Goal: Task Accomplishment & Management: Manage account settings

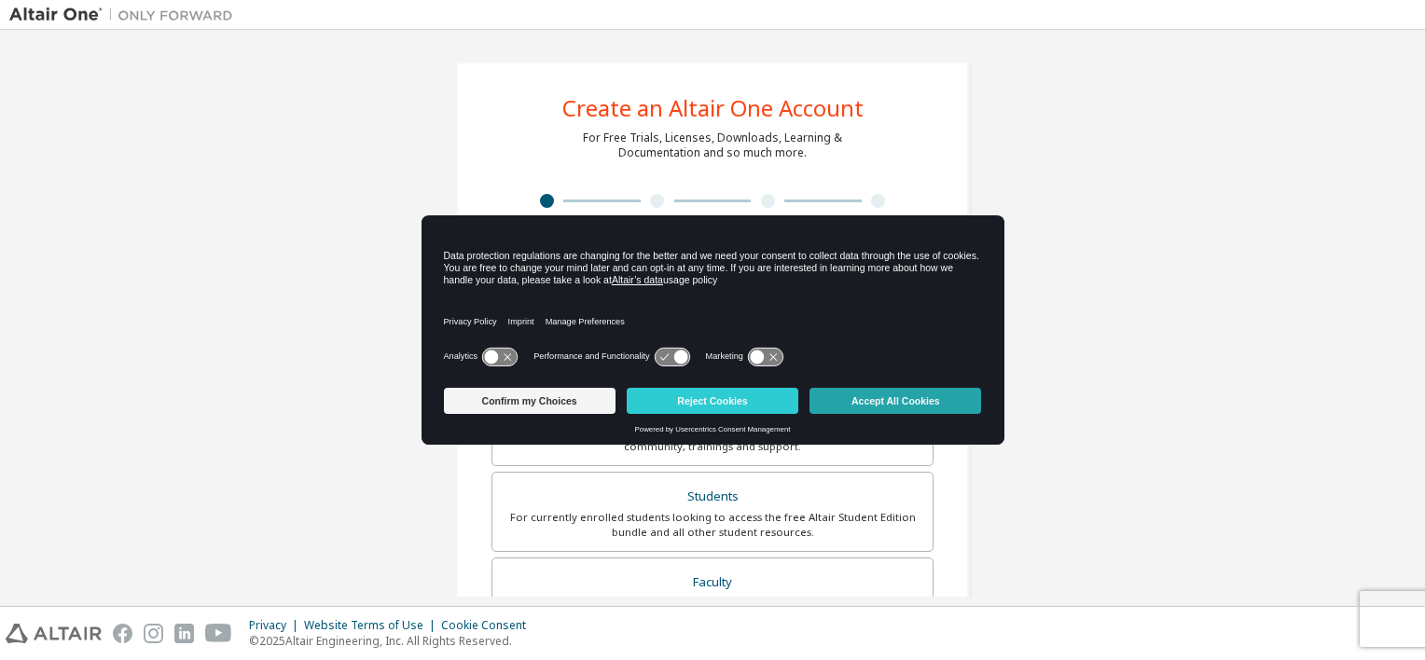
click at [914, 400] on button "Accept All Cookies" at bounding box center [895, 401] width 172 height 26
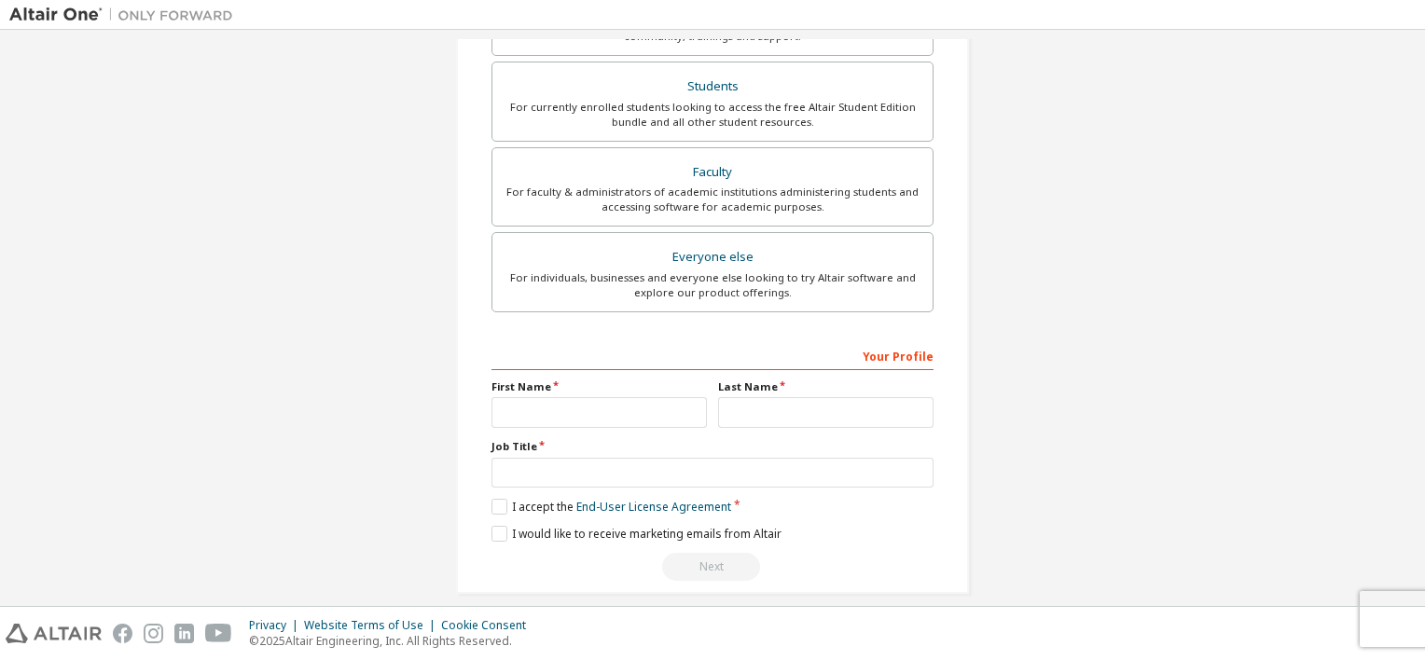
scroll to position [425, 0]
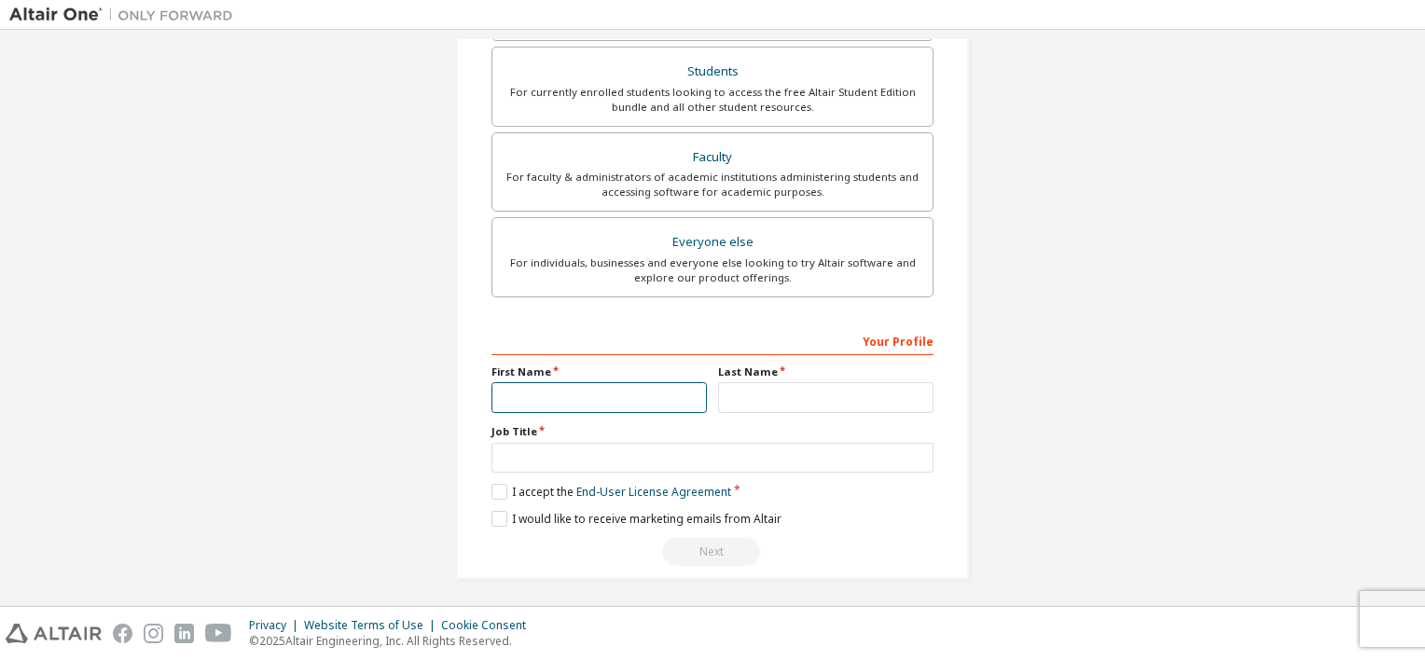
click at [620, 393] on input "text" at bounding box center [598, 397] width 215 height 31
type input "********"
click at [878, 393] on input "text" at bounding box center [825, 397] width 215 height 31
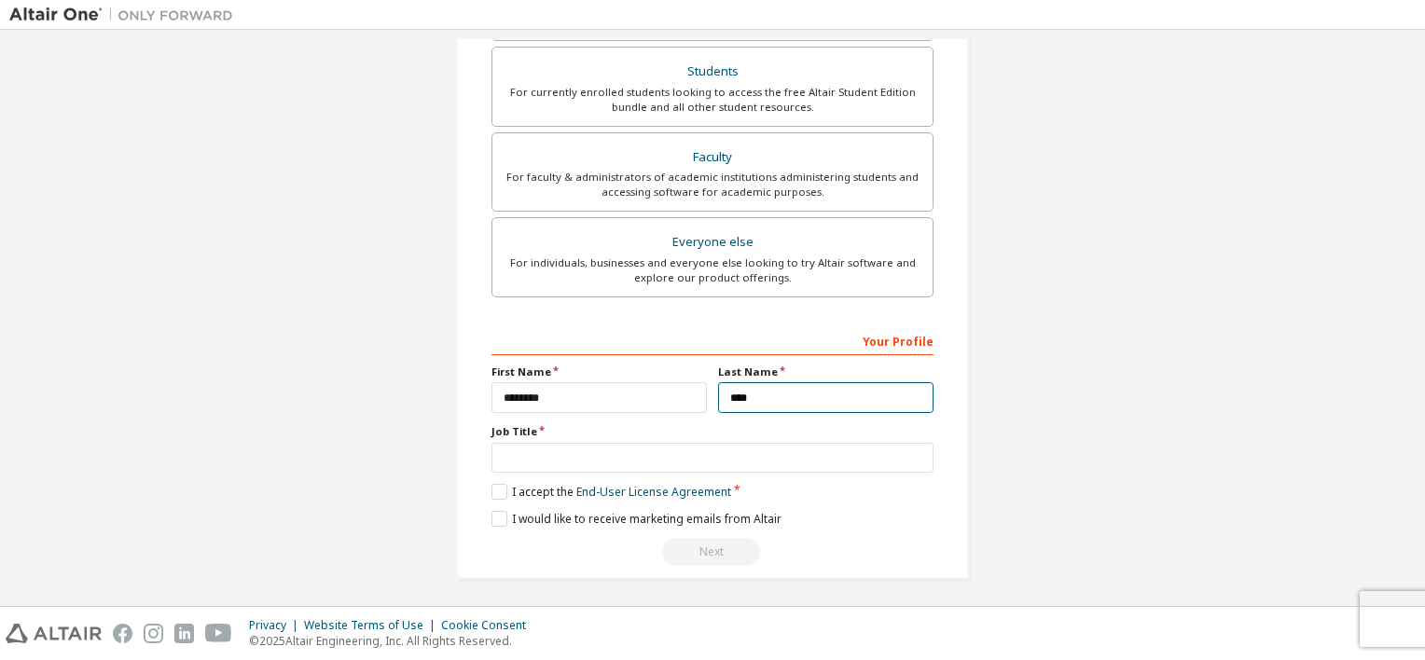
type input "****"
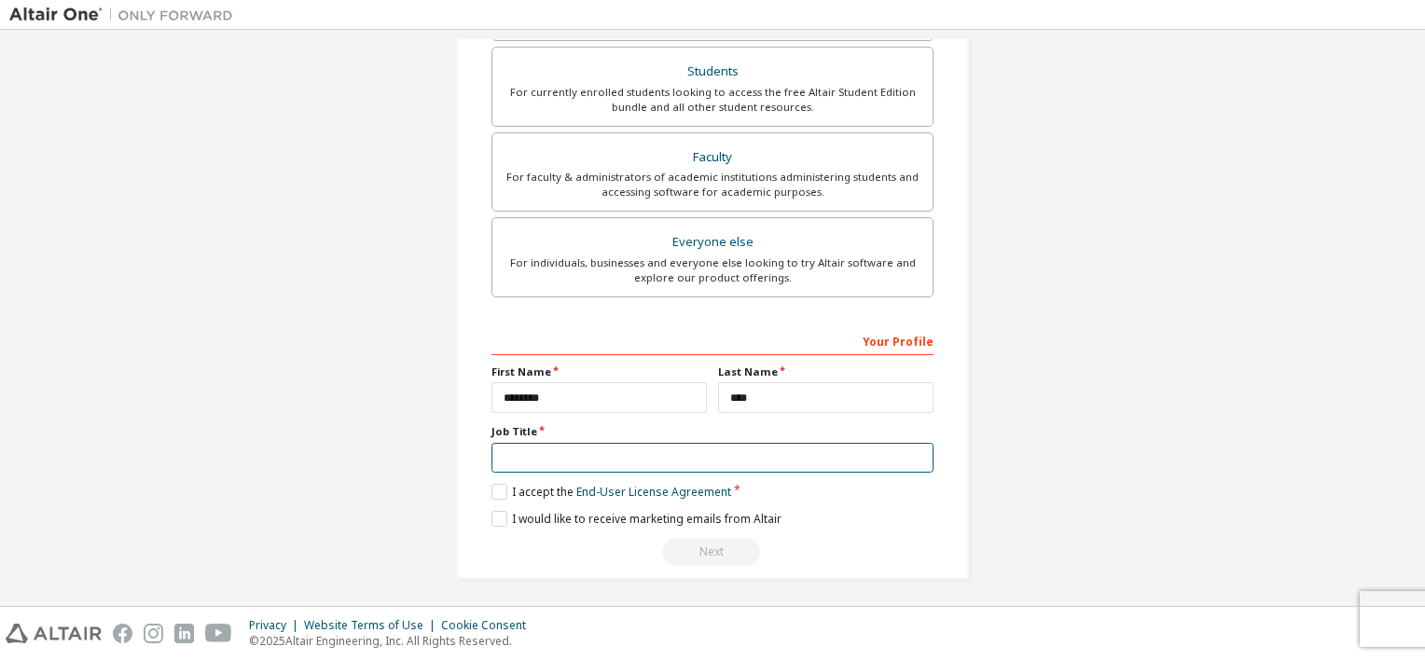
click at [675, 443] on input "text" at bounding box center [712, 458] width 442 height 31
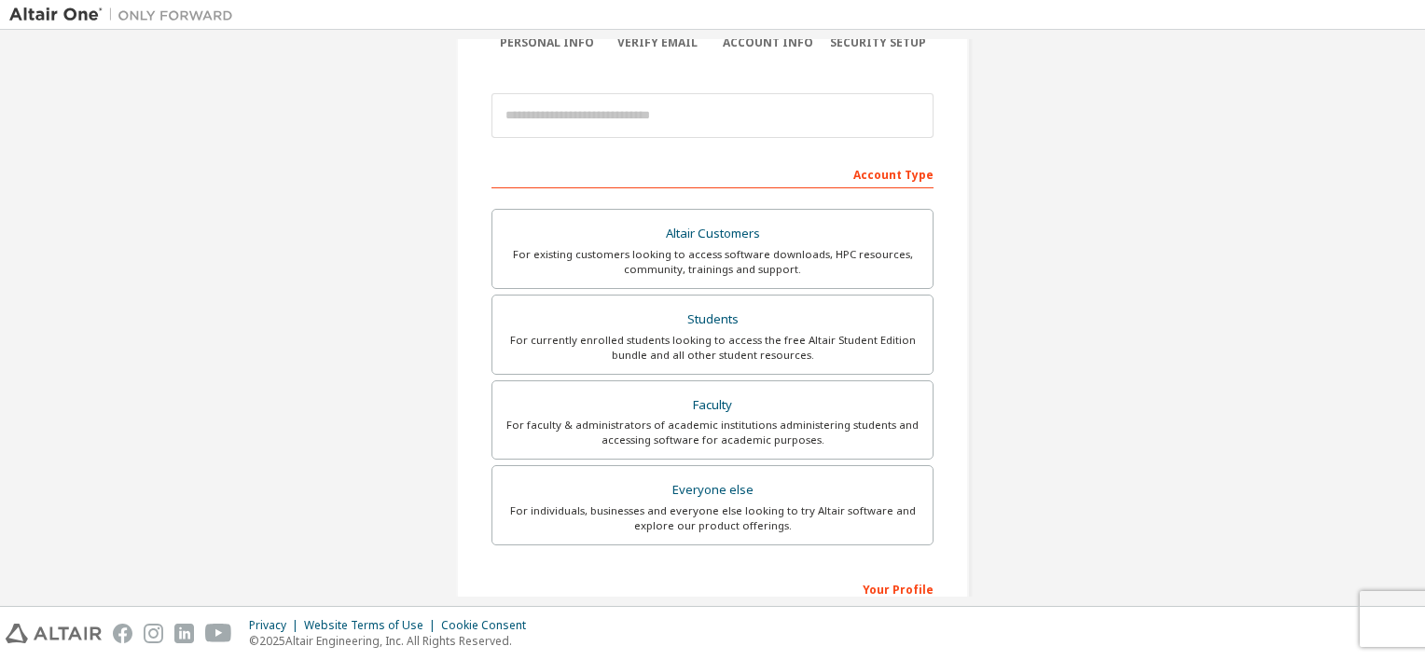
scroll to position [145, 0]
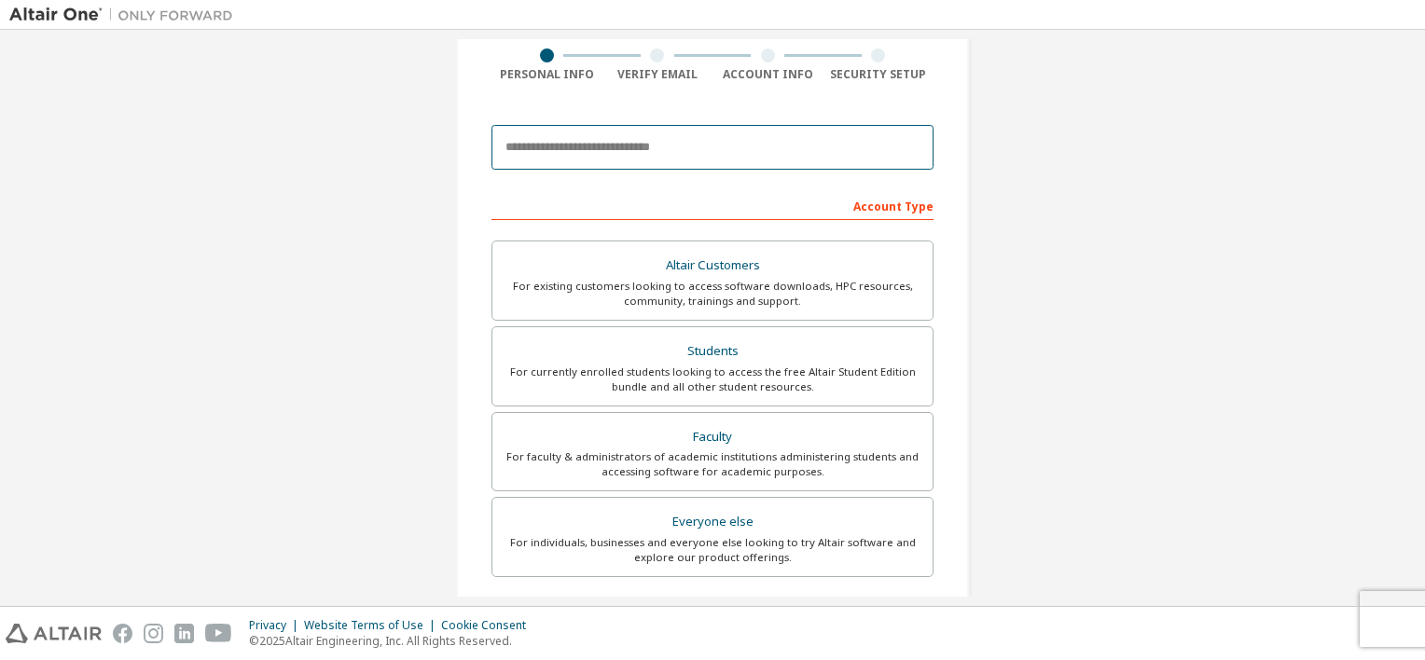
click at [601, 147] on input "email" at bounding box center [712, 147] width 442 height 45
paste input "**********"
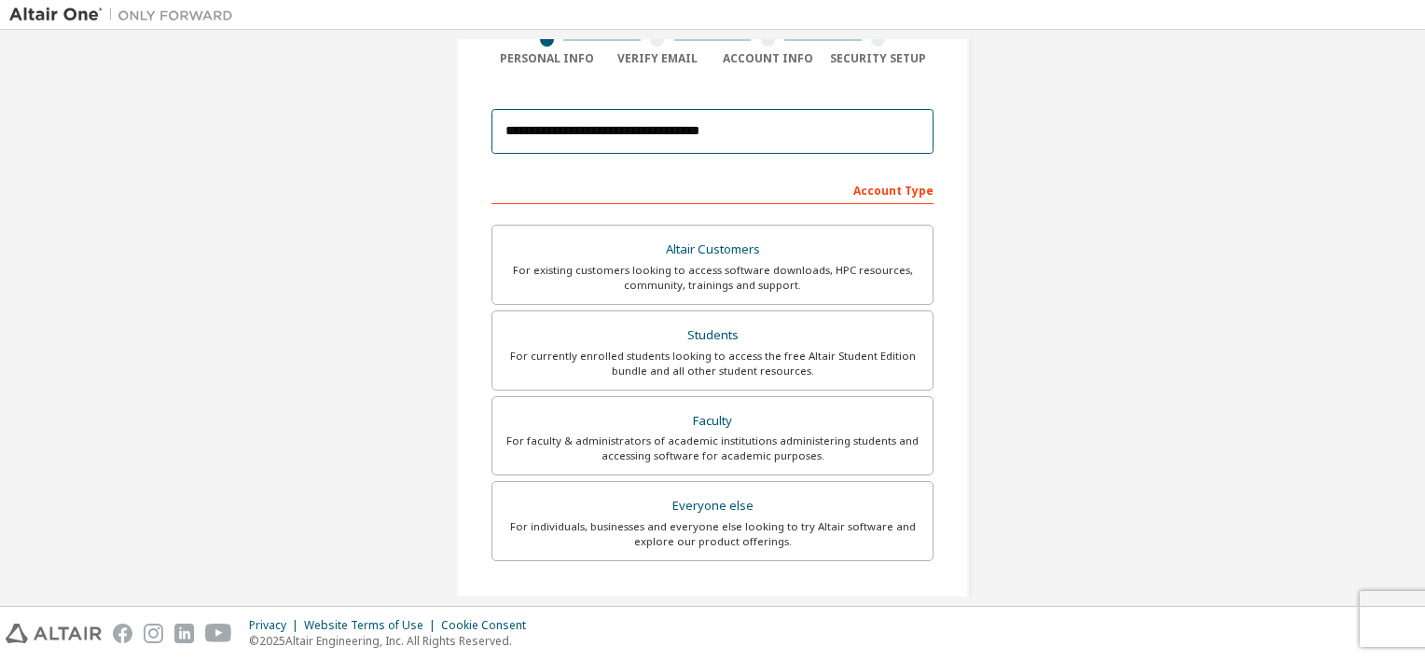
scroll to position [186, 0]
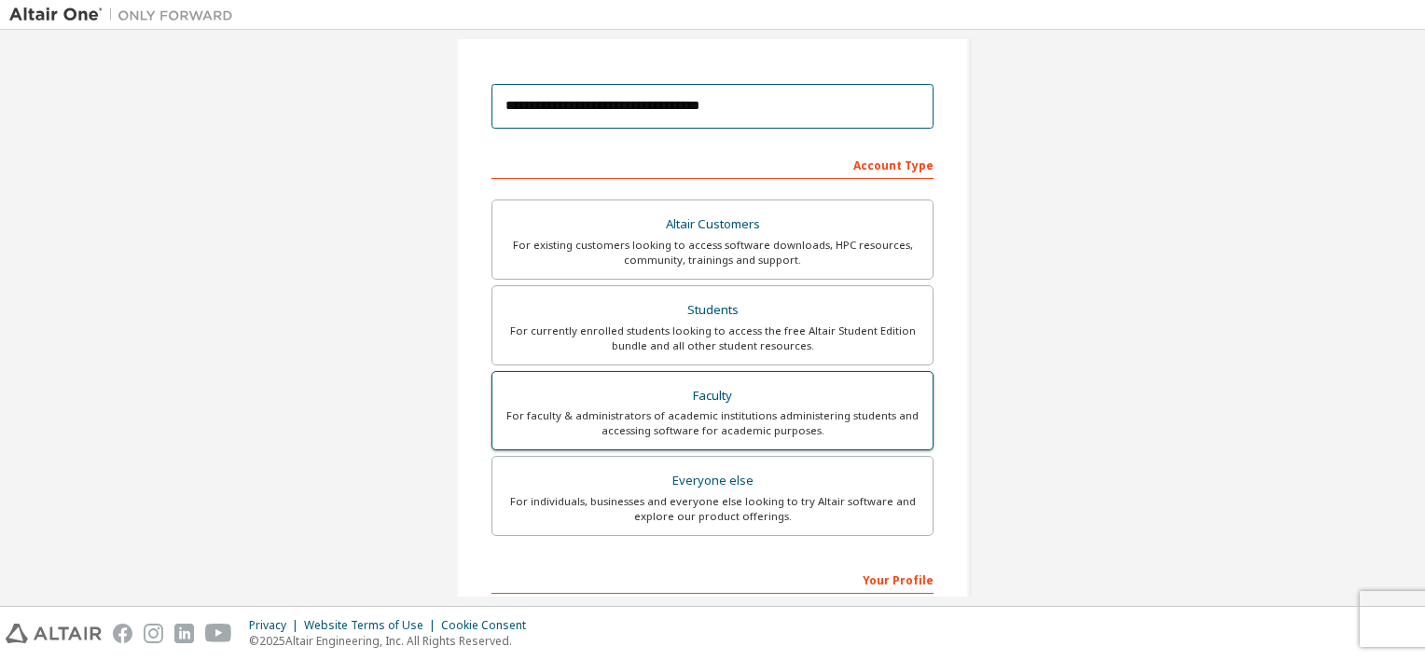
type input "**********"
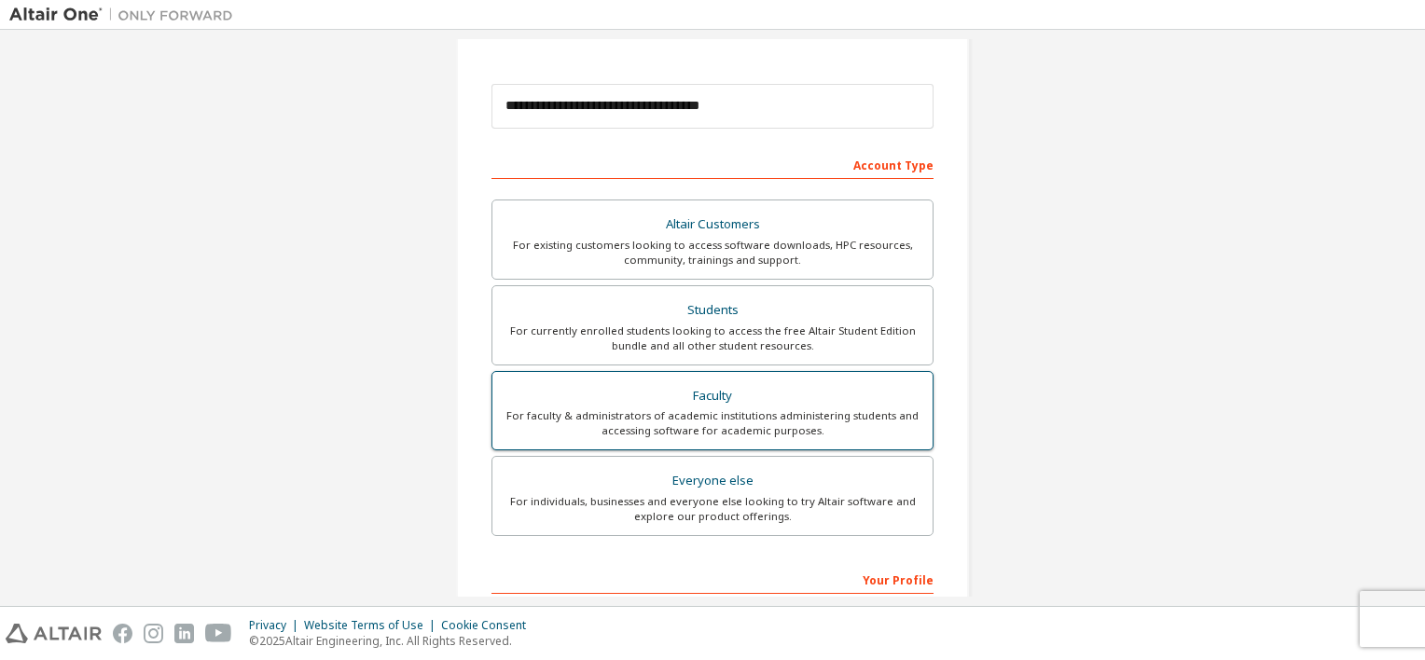
click at [734, 421] on div "For faculty & administrators of academic institutions administering students an…" at bounding box center [712, 423] width 418 height 30
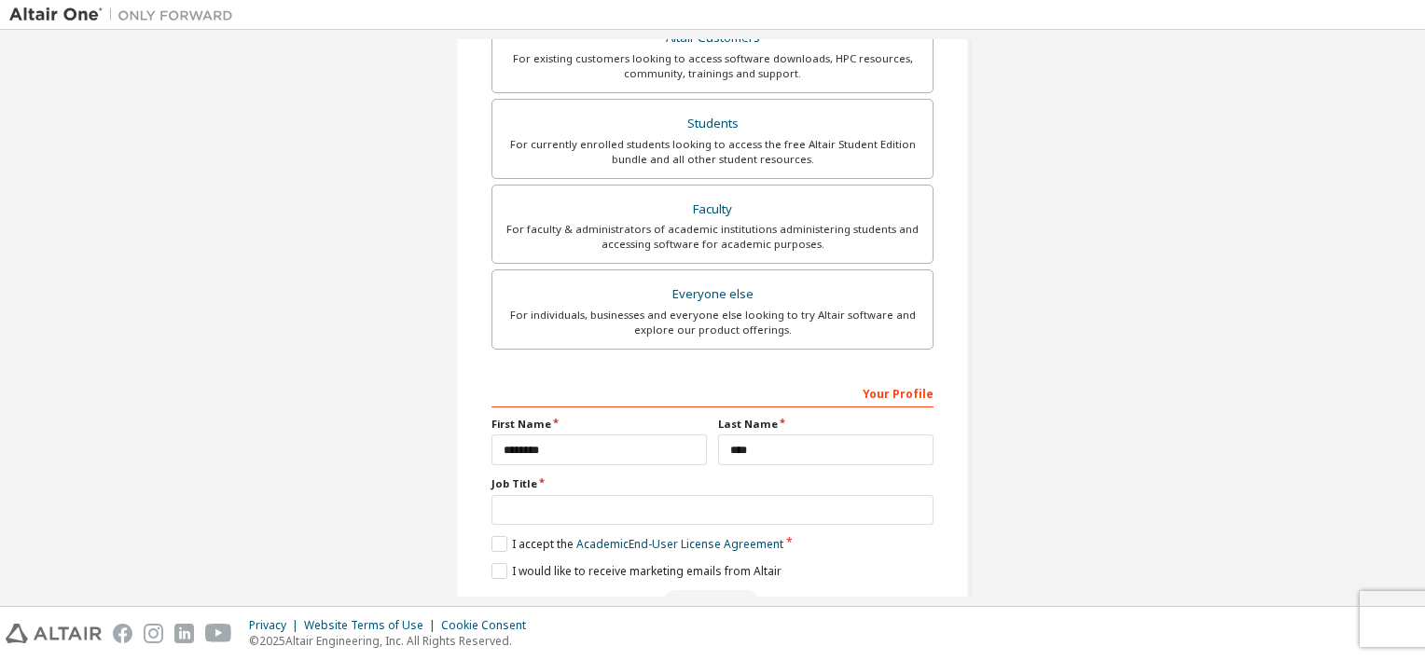
scroll to position [425, 0]
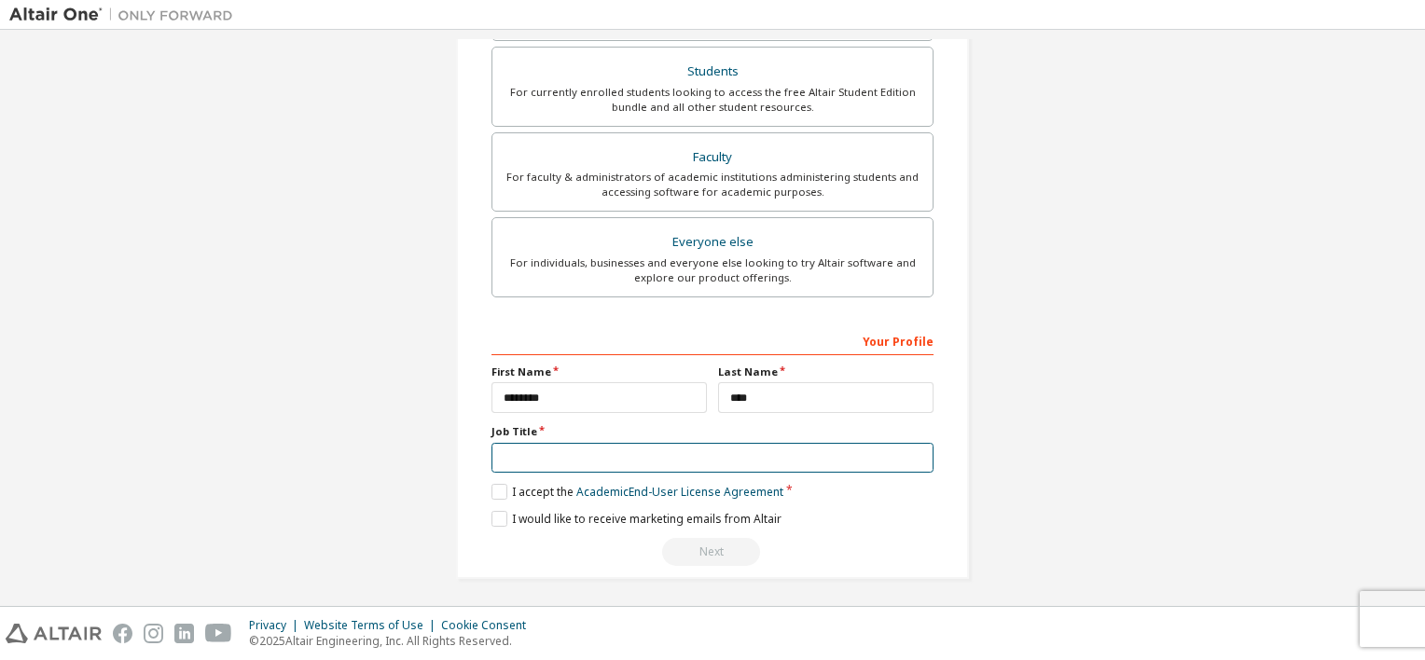
click at [640, 459] on input "text" at bounding box center [712, 458] width 442 height 31
type input "*******"
click at [500, 491] on label "I accept the Academic End-User License Agreement" at bounding box center [637, 492] width 292 height 16
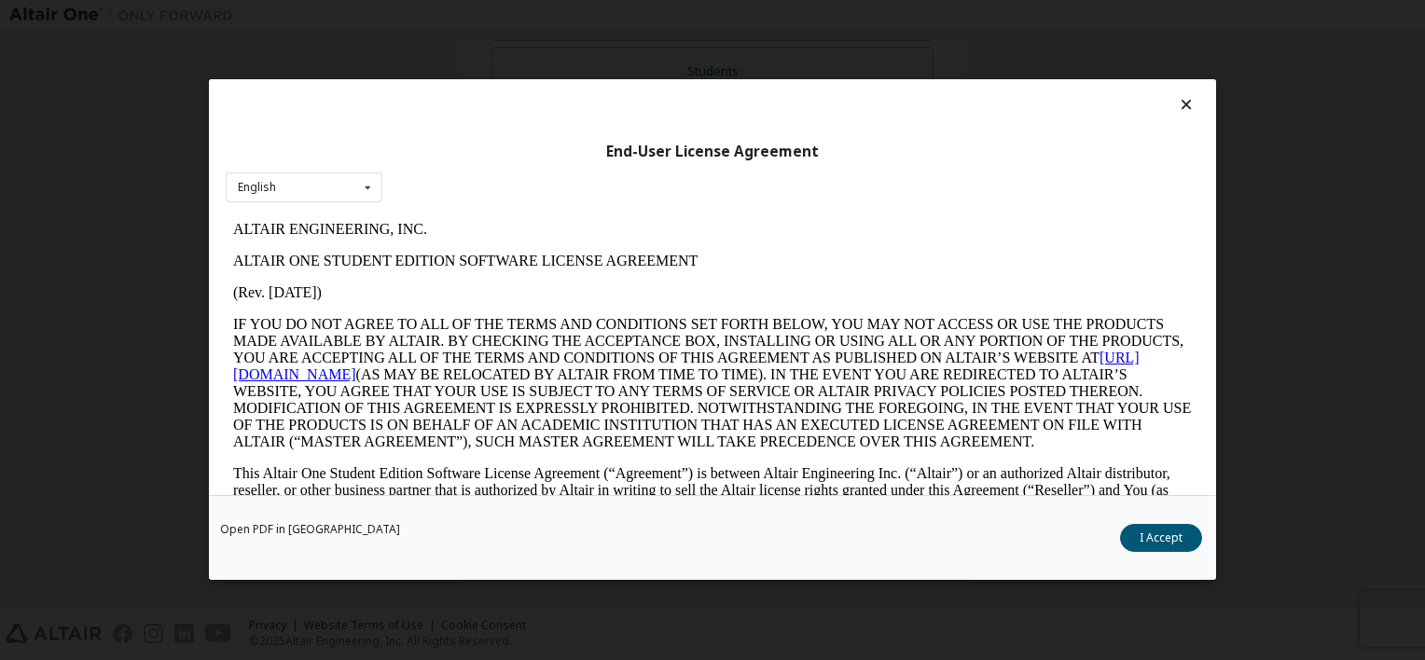
scroll to position [0, 0]
click at [1162, 542] on button "I Accept" at bounding box center [1161, 539] width 82 height 28
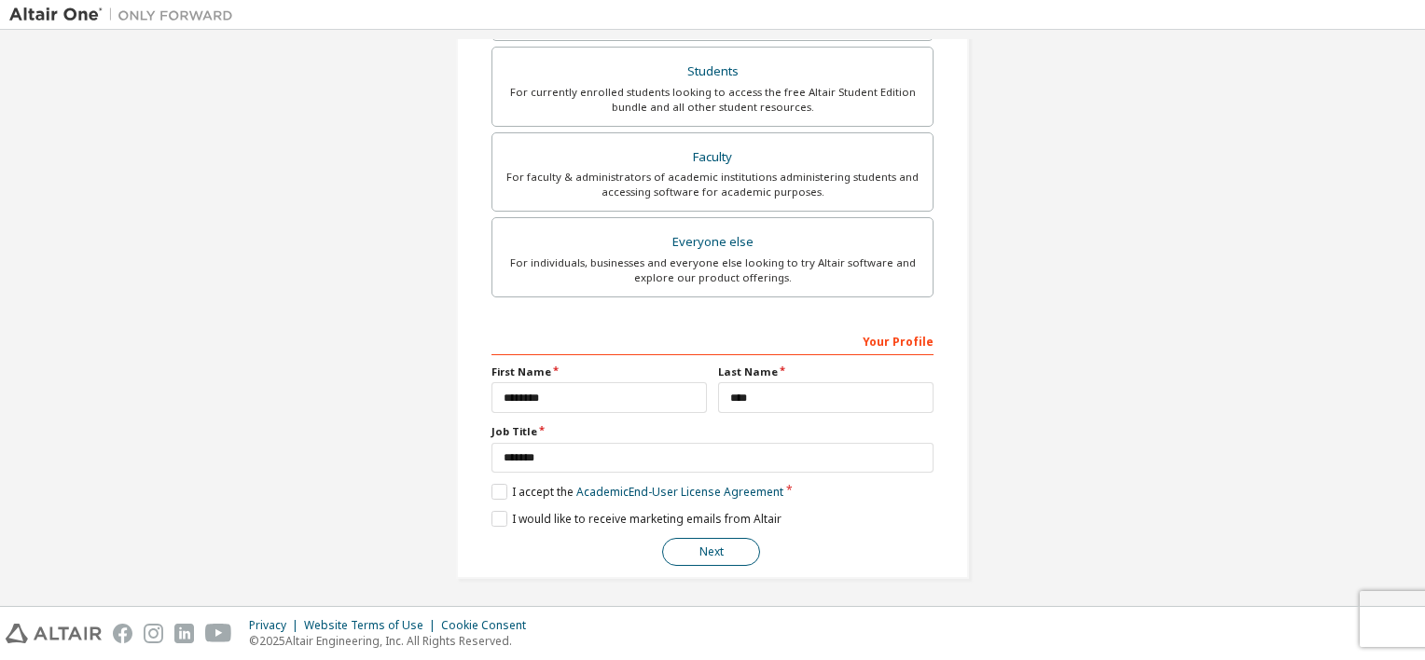
click at [724, 538] on button "Next" at bounding box center [711, 552] width 98 height 28
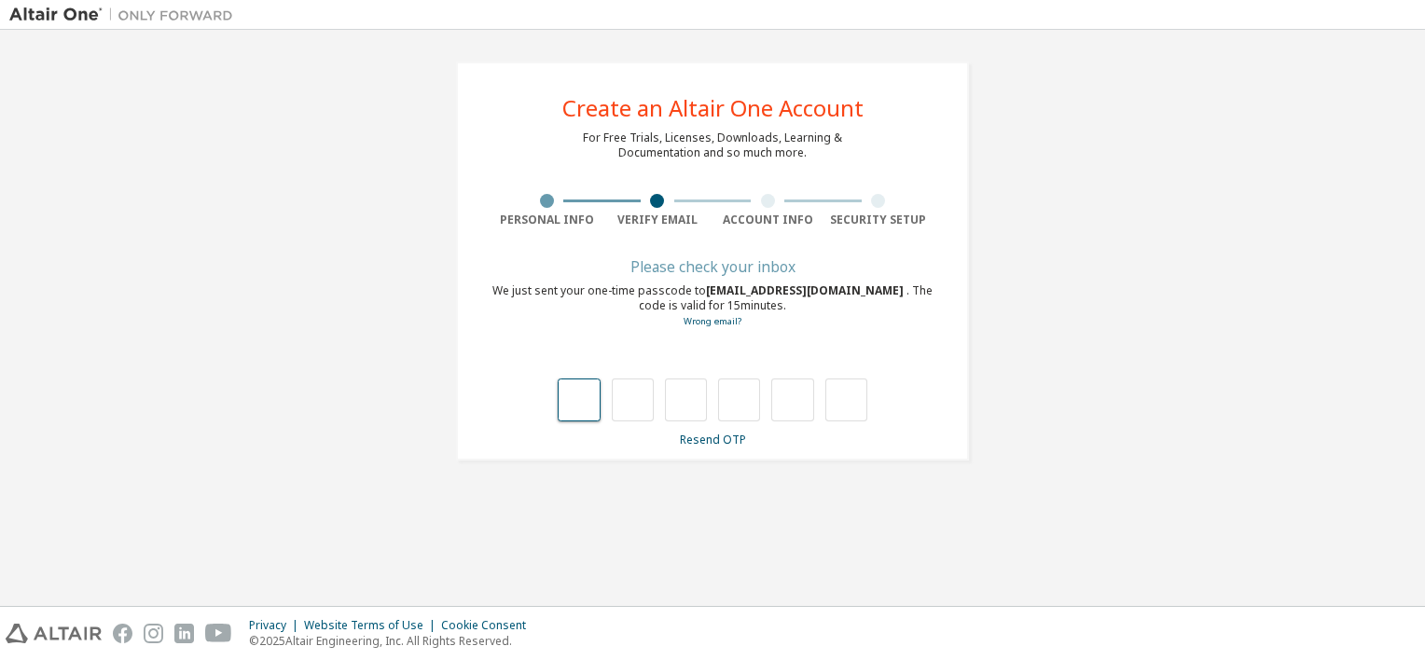
type input "*"
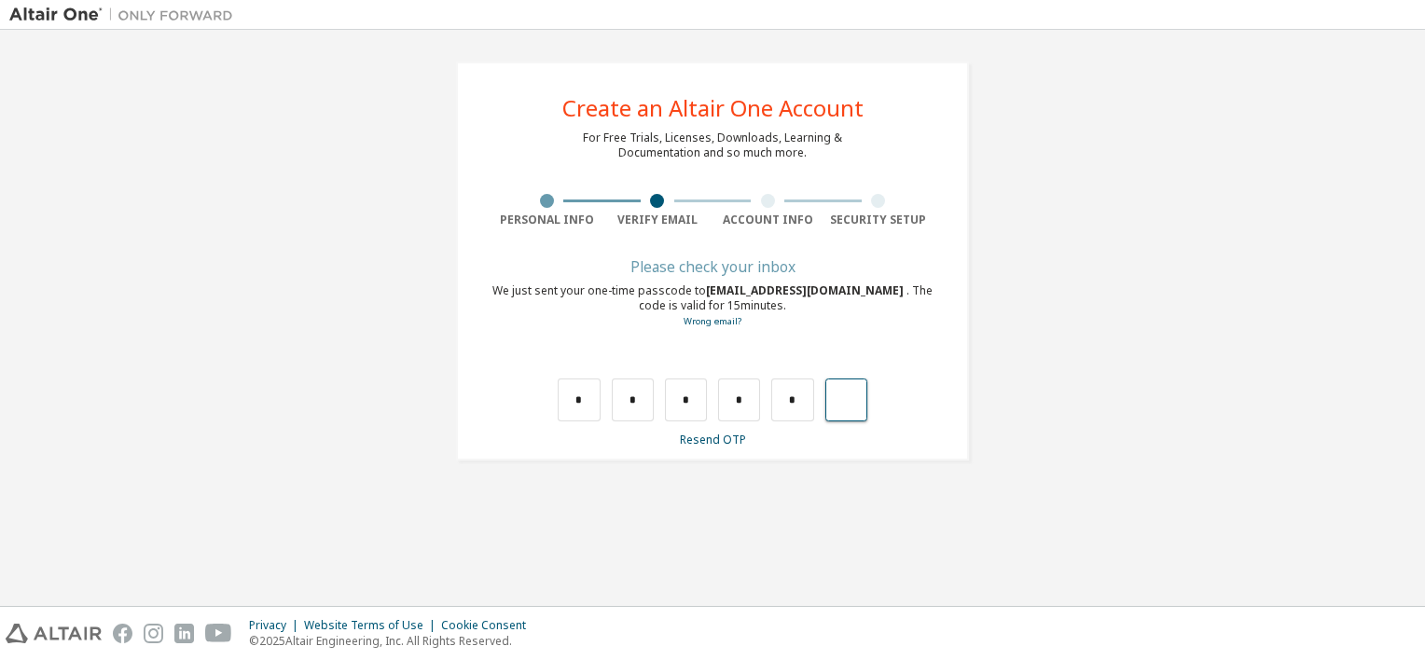
type input "*"
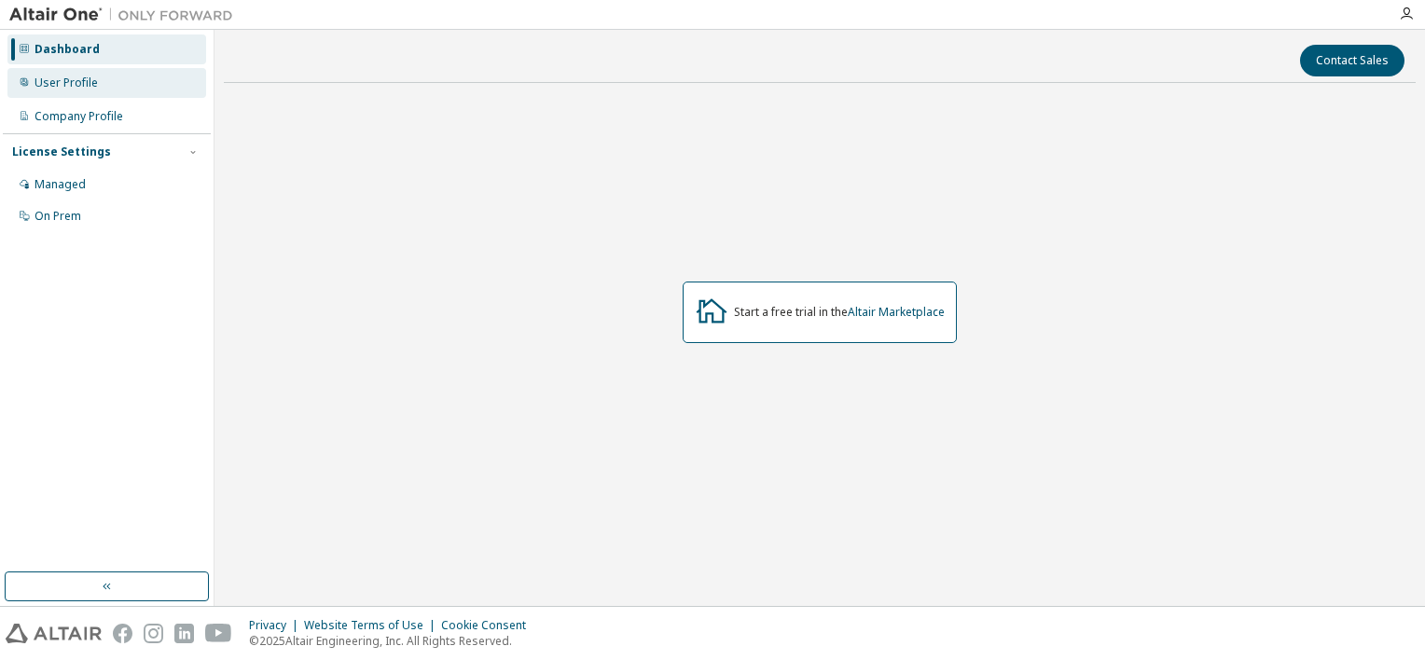
click at [131, 81] on div "User Profile" at bounding box center [106, 83] width 199 height 30
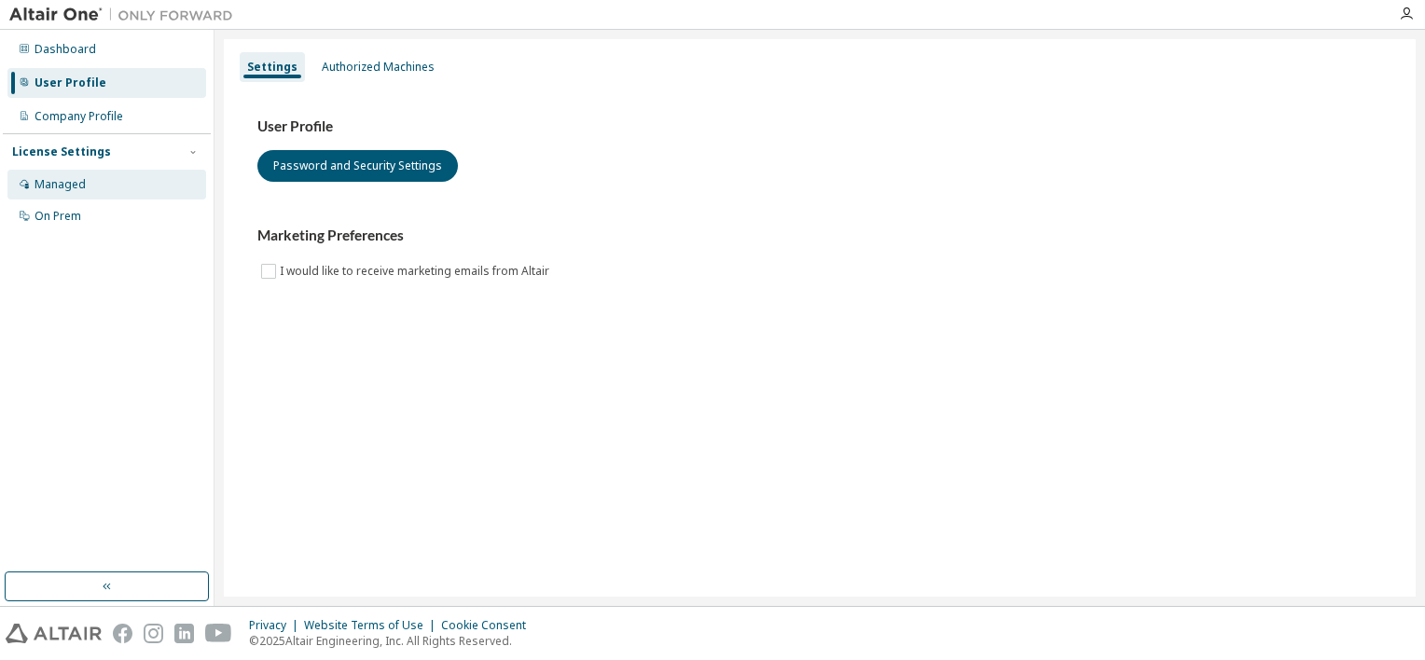
click at [125, 194] on div "Managed" at bounding box center [106, 185] width 199 height 30
click at [105, 48] on div "Dashboard" at bounding box center [106, 49] width 199 height 30
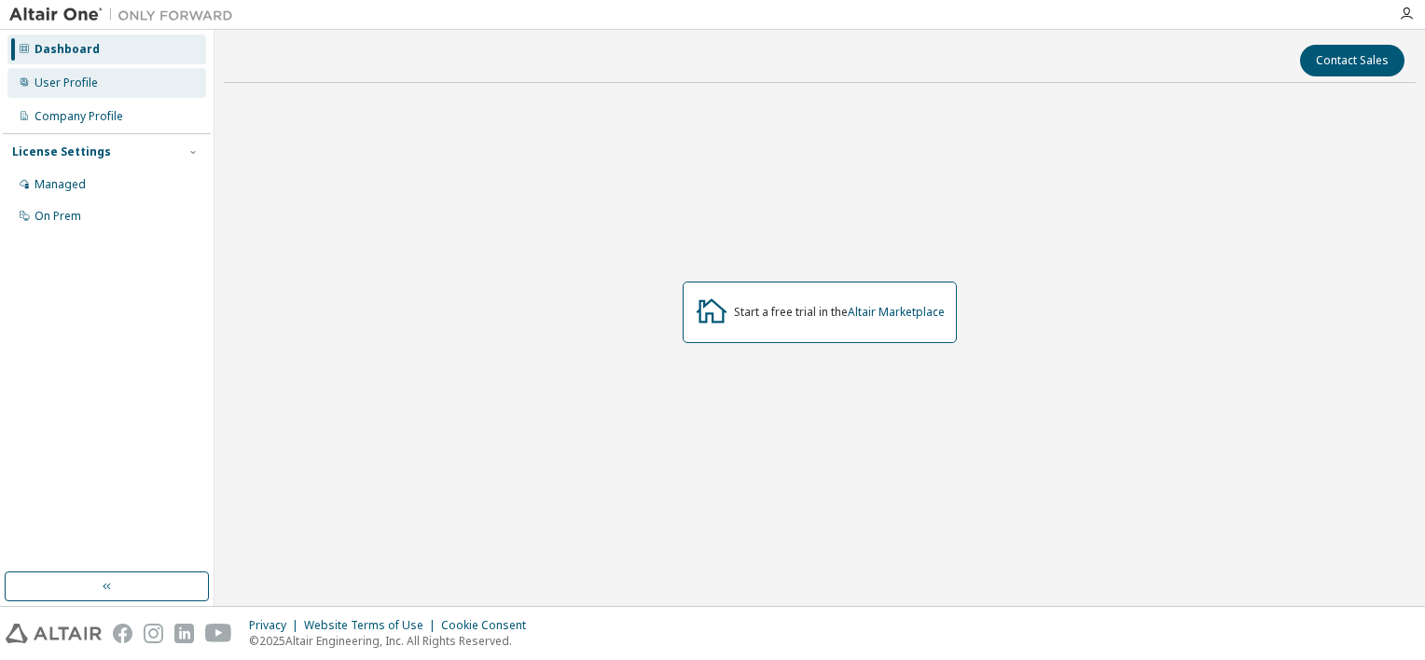
click at [104, 96] on div "User Profile" at bounding box center [106, 83] width 199 height 30
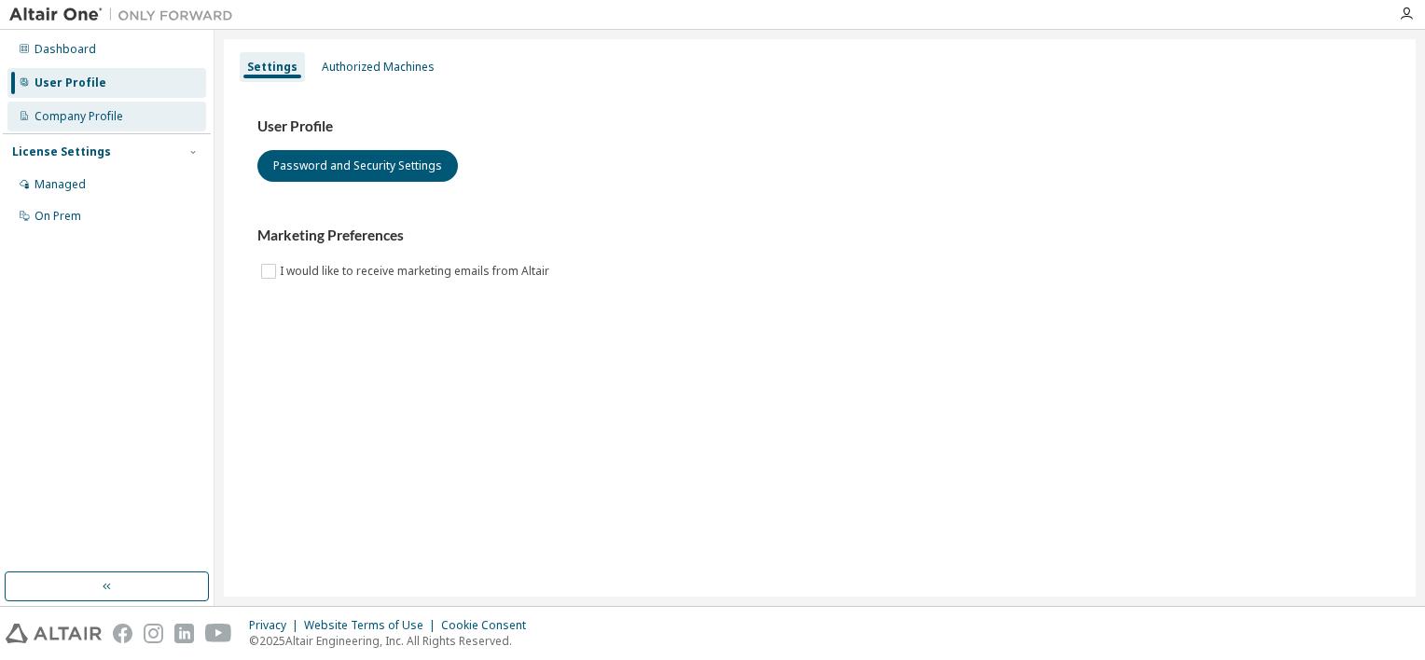
click at [105, 115] on div "Company Profile" at bounding box center [78, 116] width 89 height 15
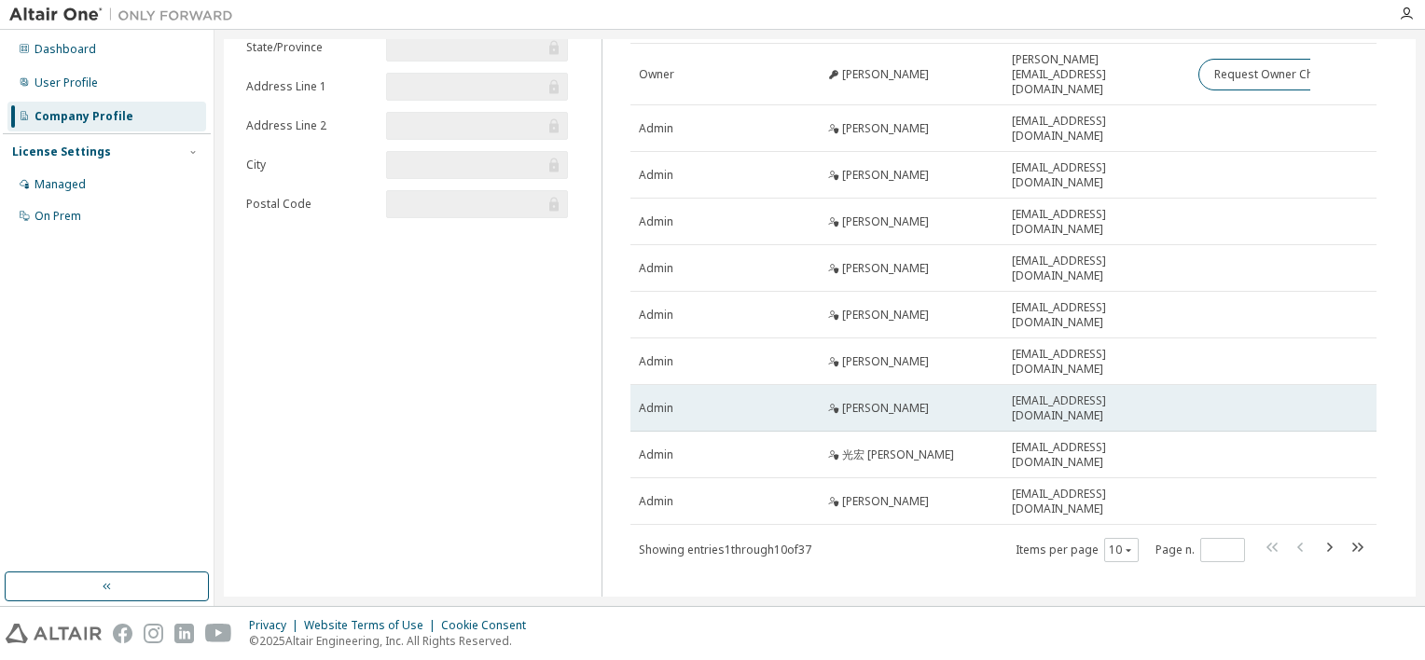
scroll to position [144, 0]
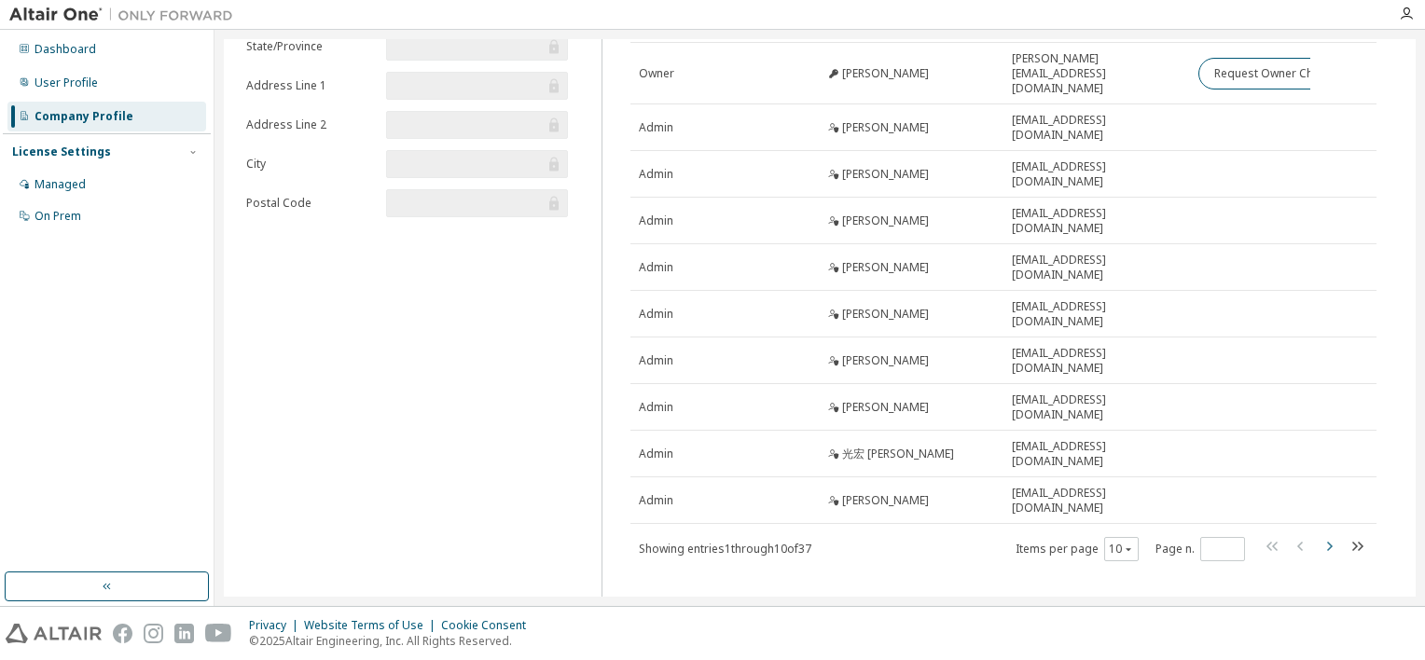
click at [1320, 535] on icon "button" at bounding box center [1328, 546] width 22 height 22
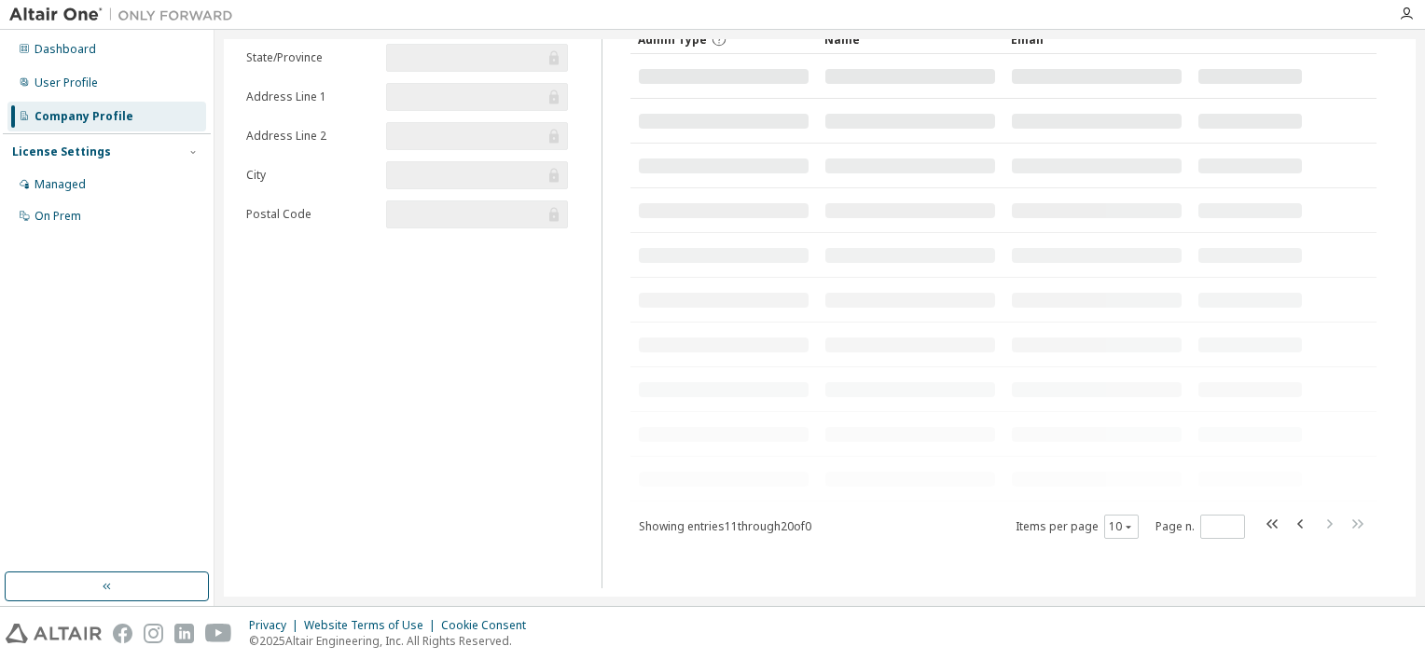
scroll to position [138, 0]
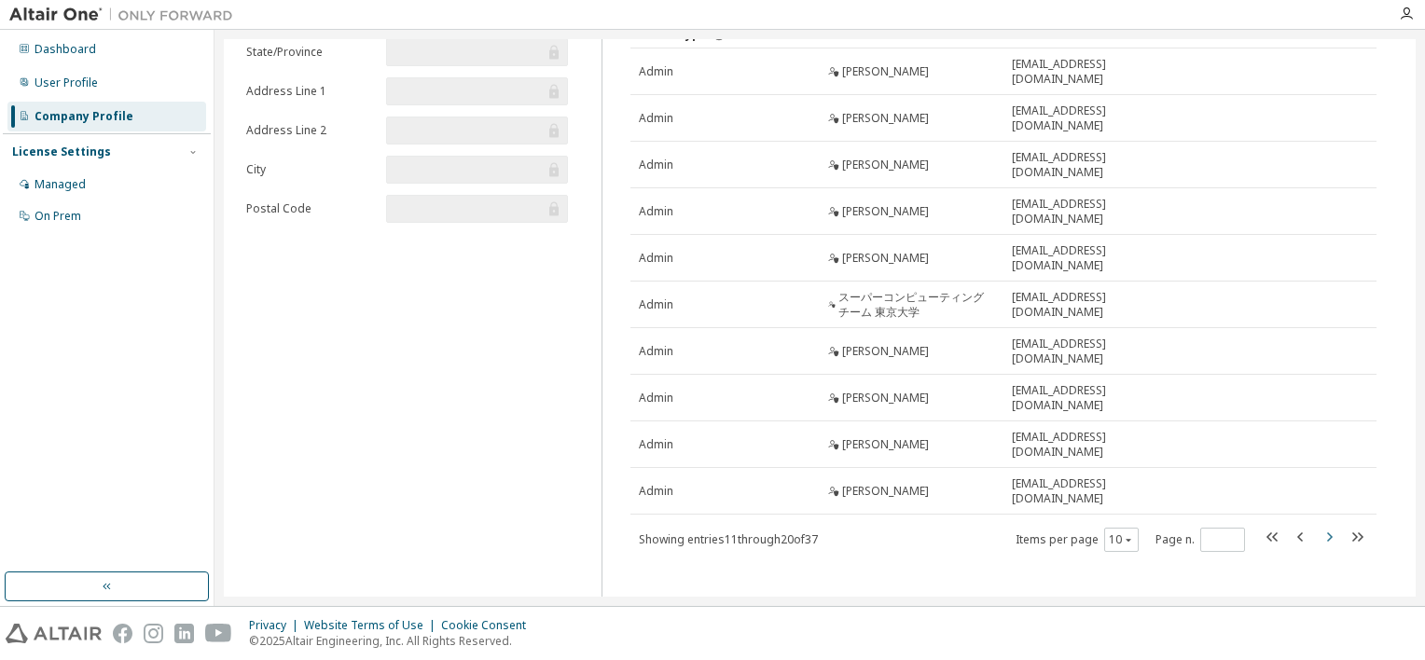
click at [1320, 526] on icon "button" at bounding box center [1328, 537] width 22 height 22
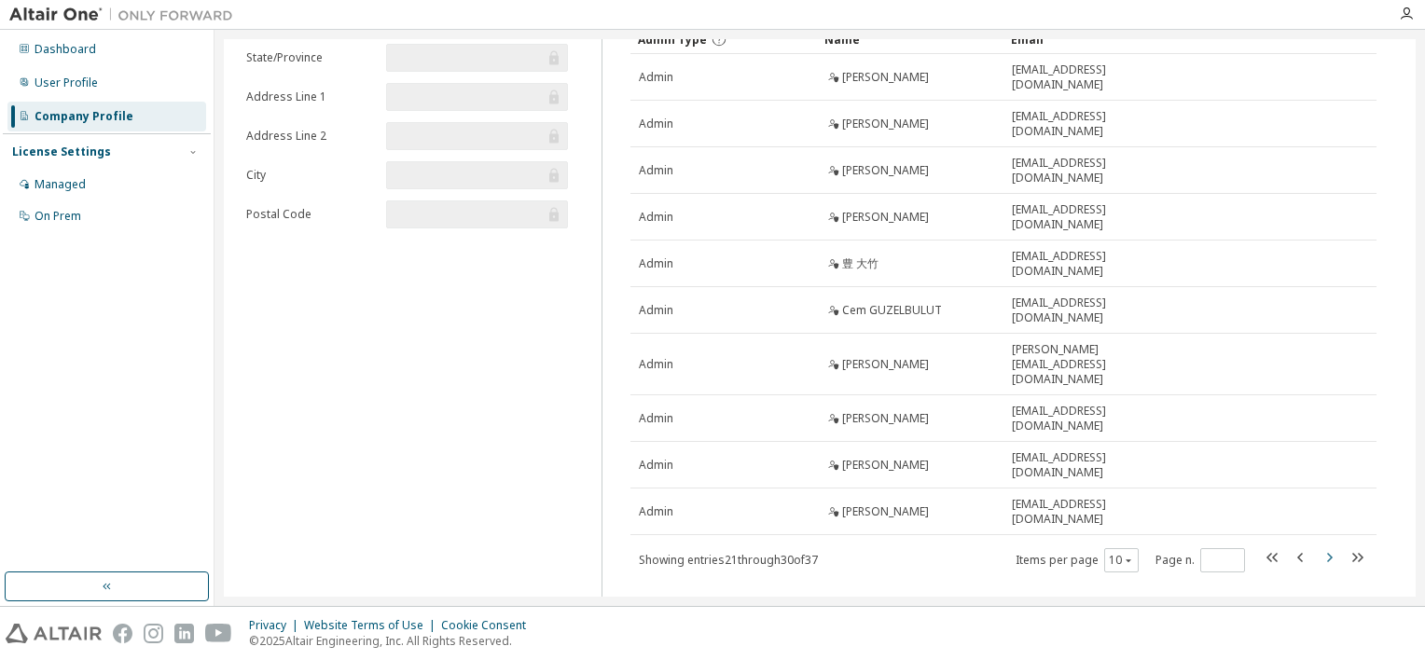
click at [1320, 546] on icon "button" at bounding box center [1328, 557] width 22 height 22
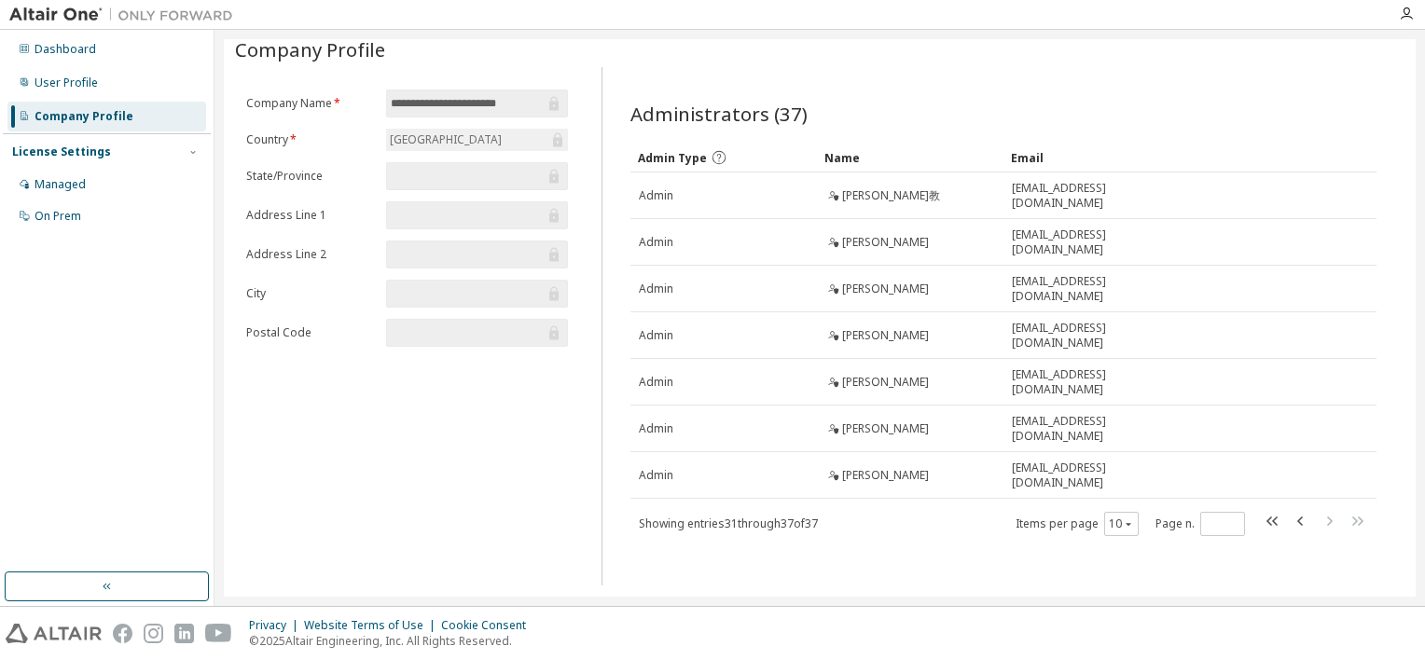
scroll to position [0, 0]
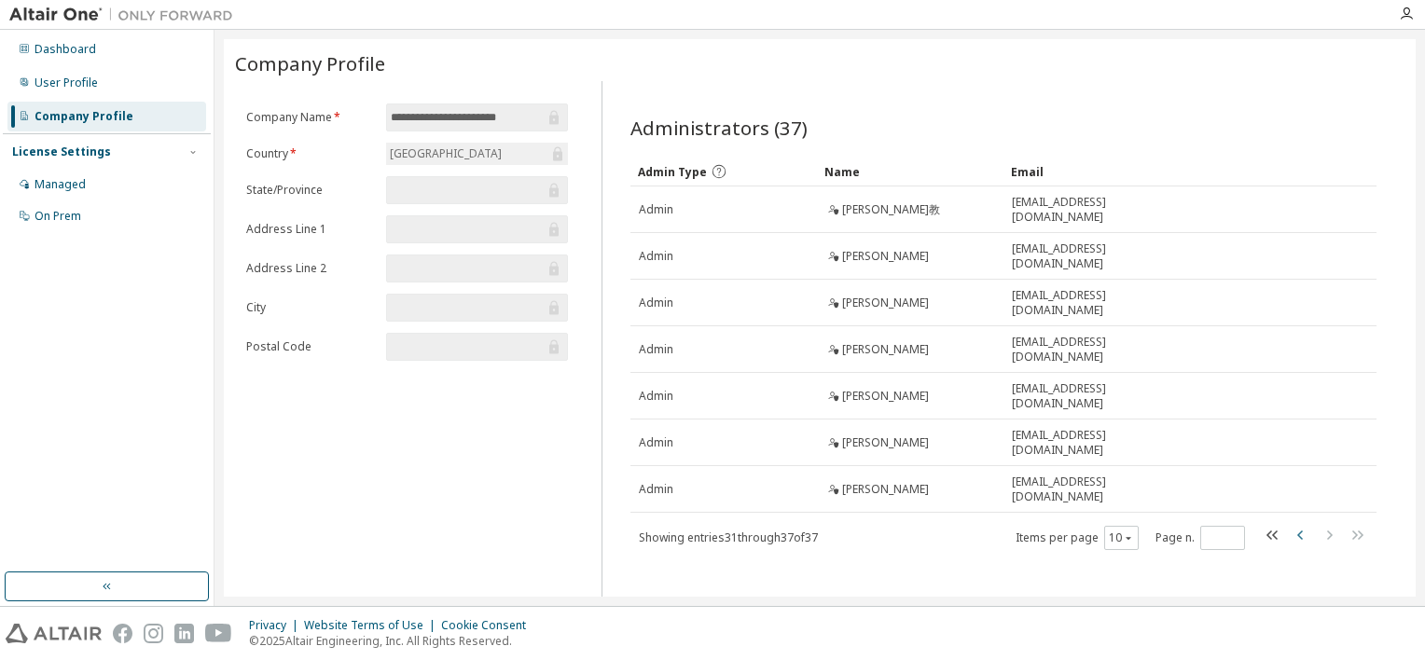
click at [1289, 524] on icon "button" at bounding box center [1300, 535] width 22 height 22
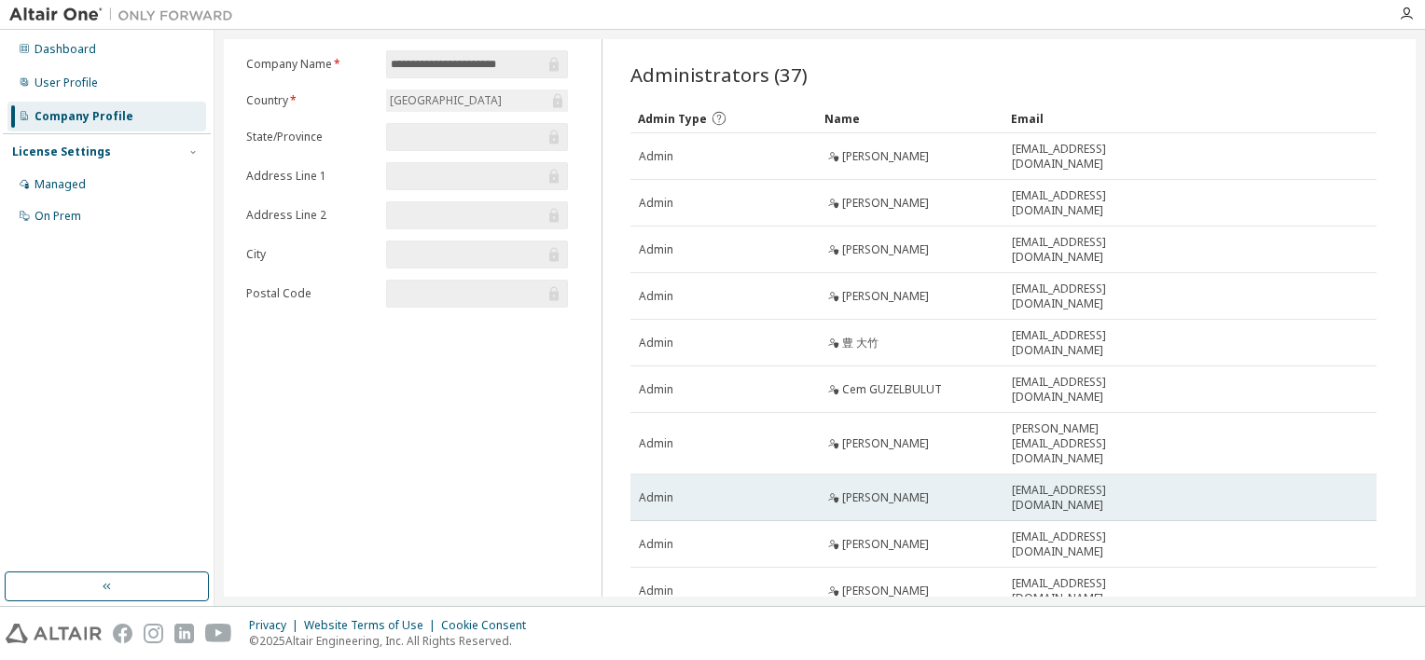
scroll to position [132, 0]
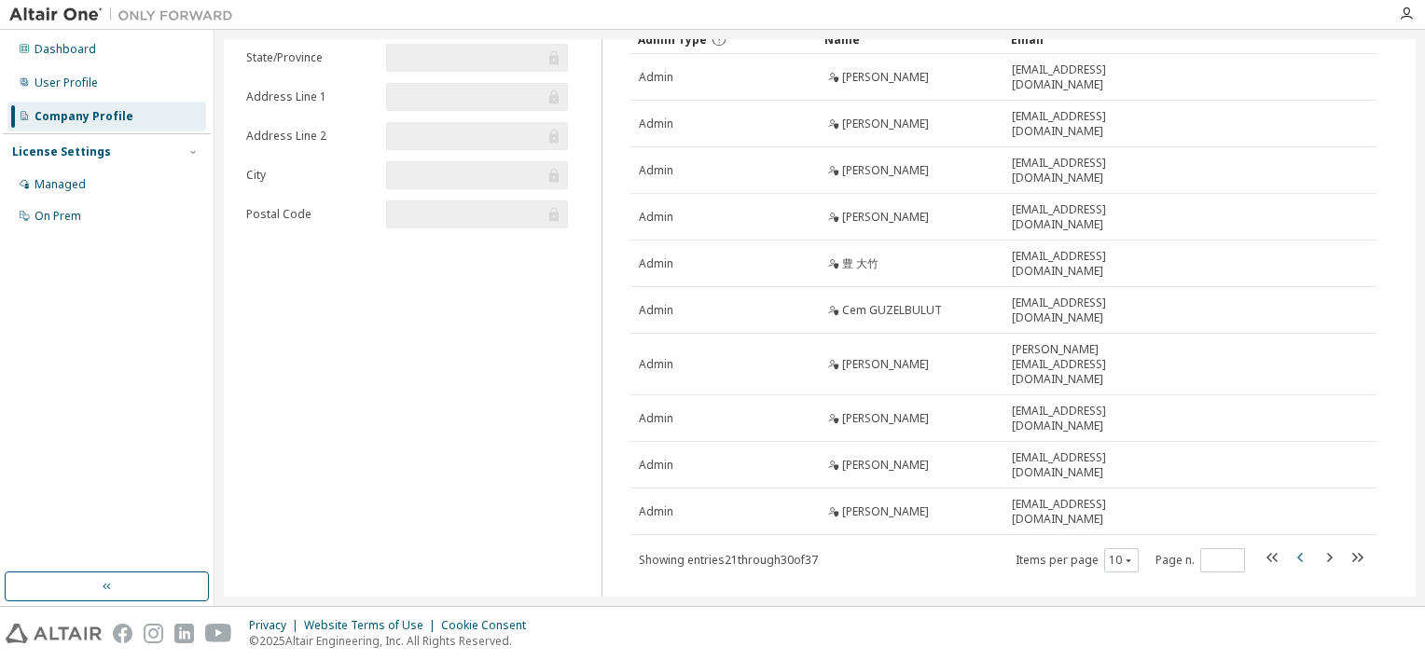
click at [1289, 546] on icon "button" at bounding box center [1300, 557] width 22 height 22
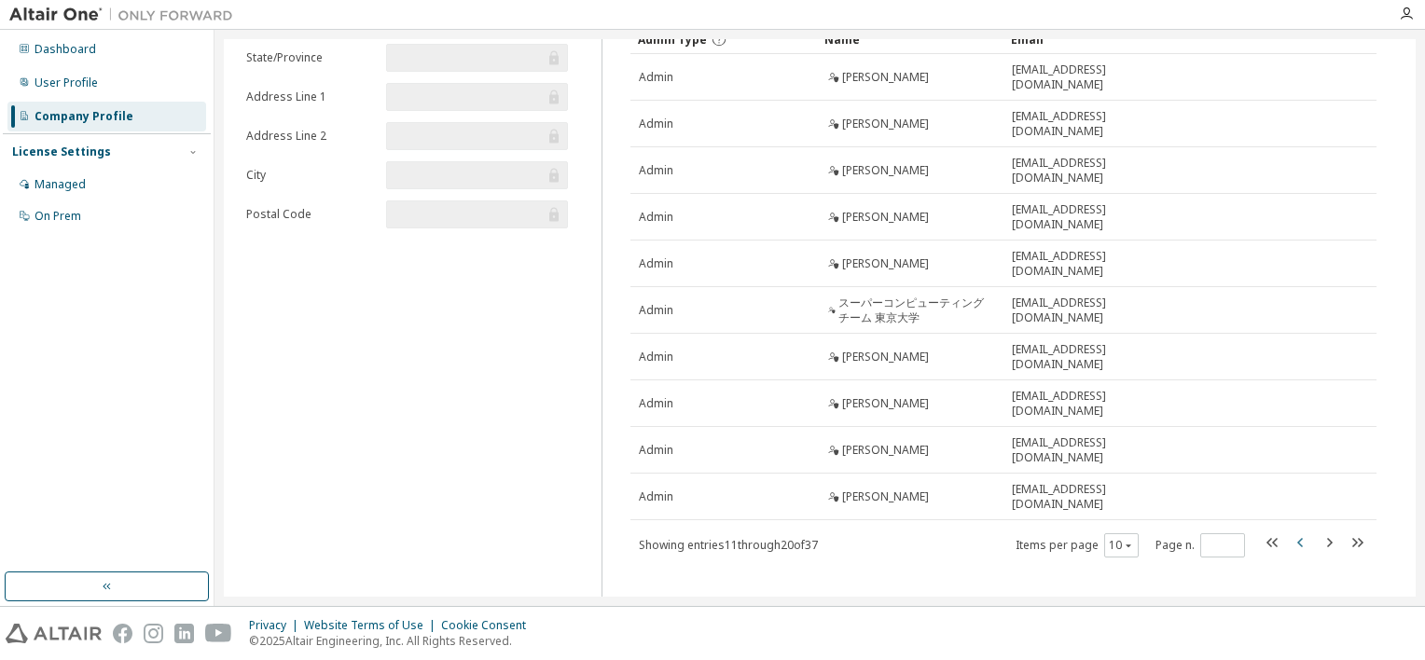
click at [1290, 535] on icon "button" at bounding box center [1300, 542] width 22 height 22
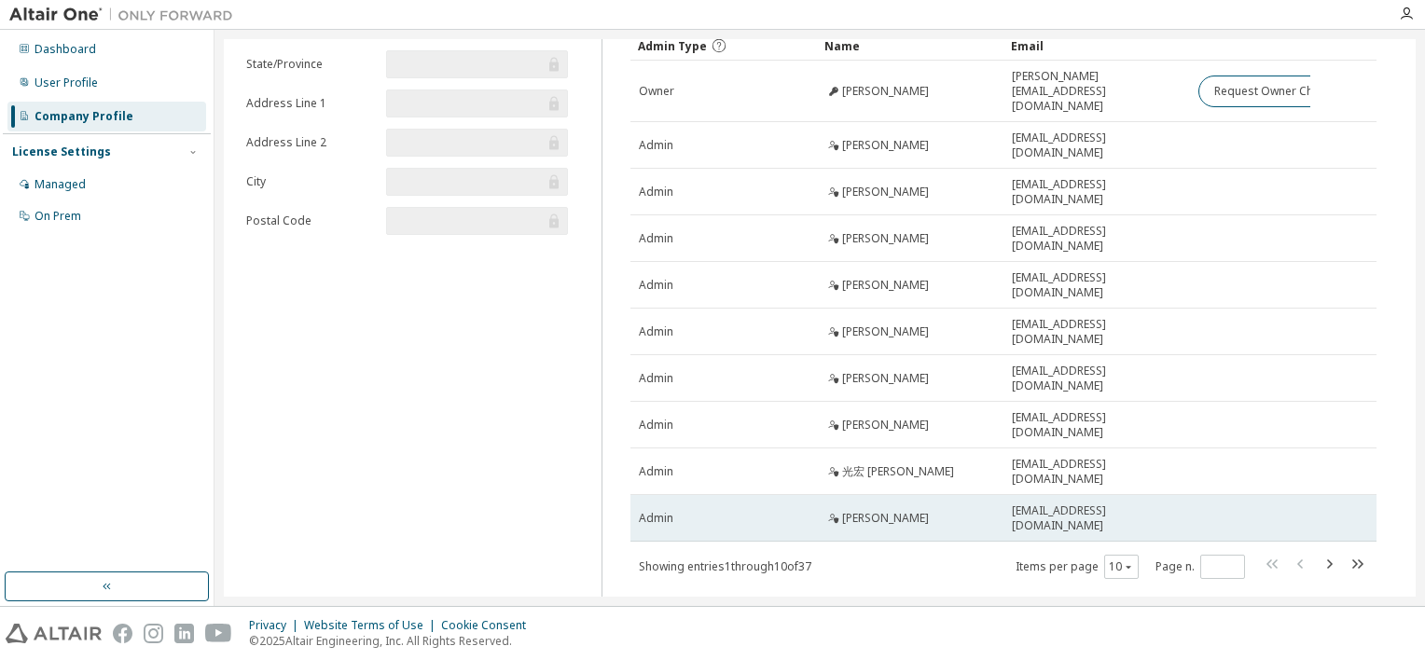
scroll to position [144, 0]
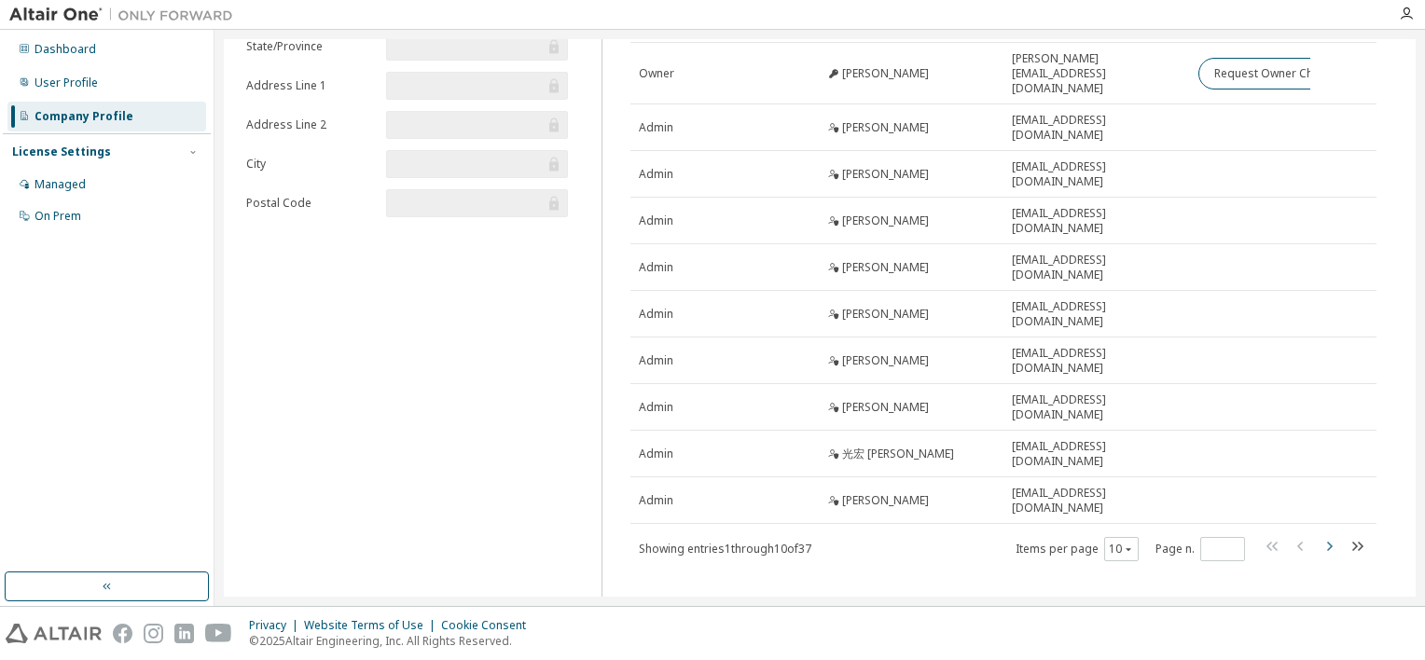
click at [1317, 535] on icon "button" at bounding box center [1328, 546] width 22 height 22
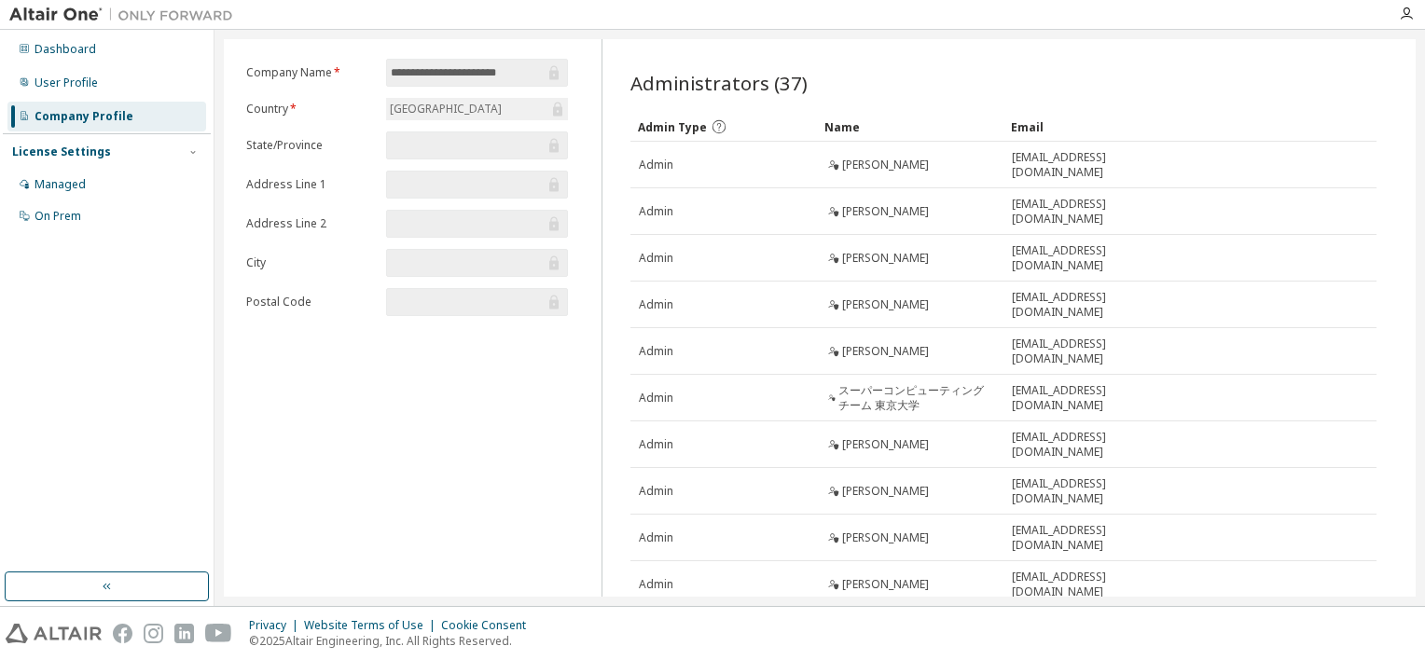
scroll to position [138, 0]
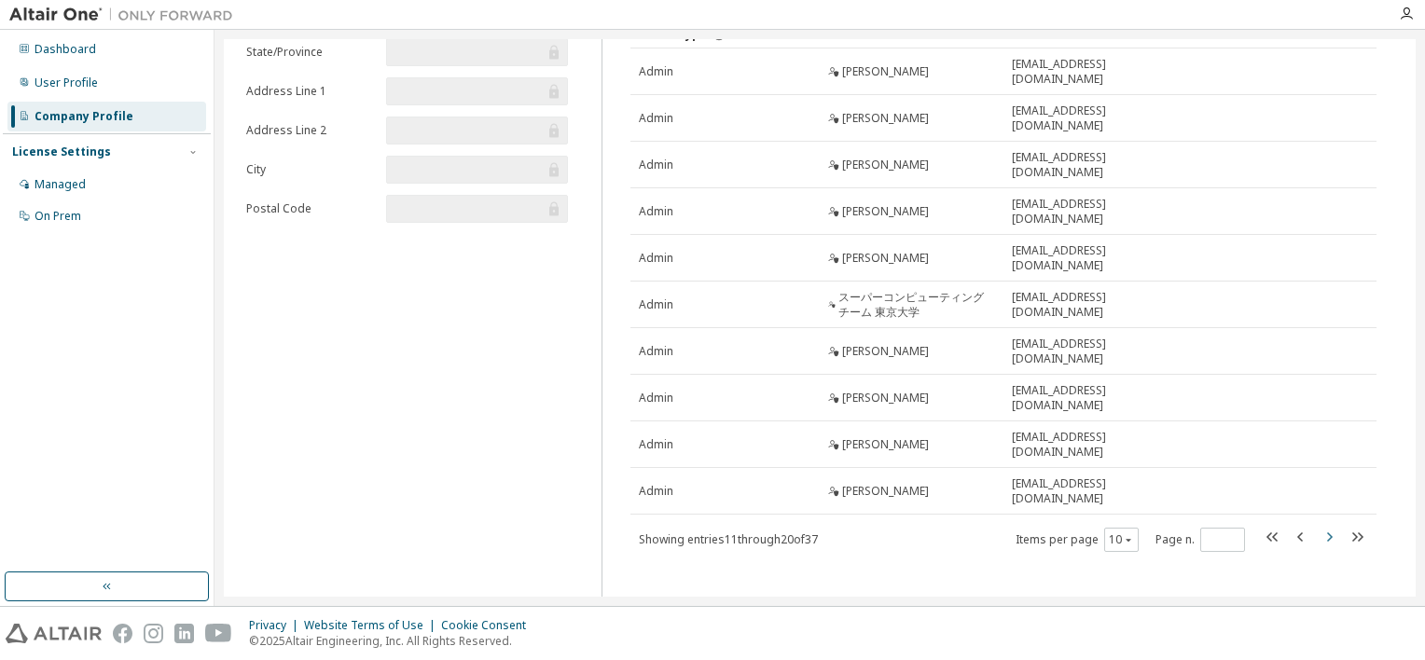
click at [1325, 526] on icon "button" at bounding box center [1328, 537] width 22 height 22
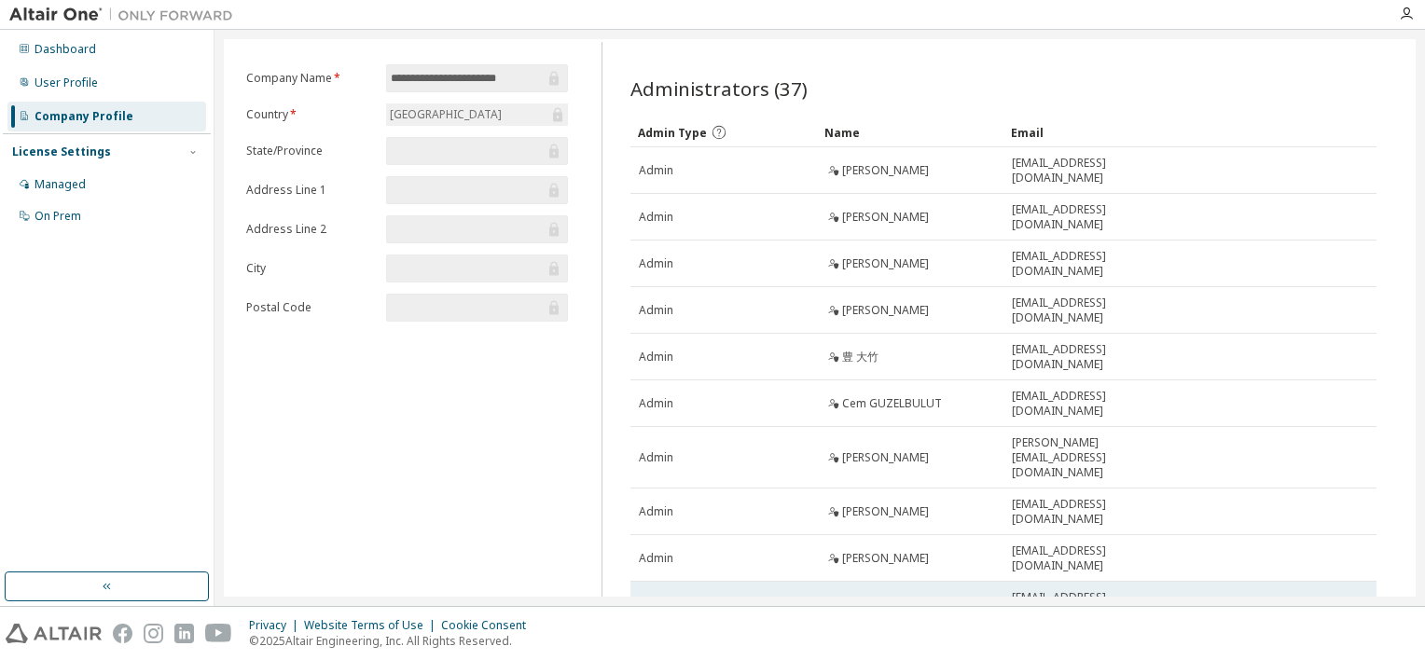
scroll to position [132, 0]
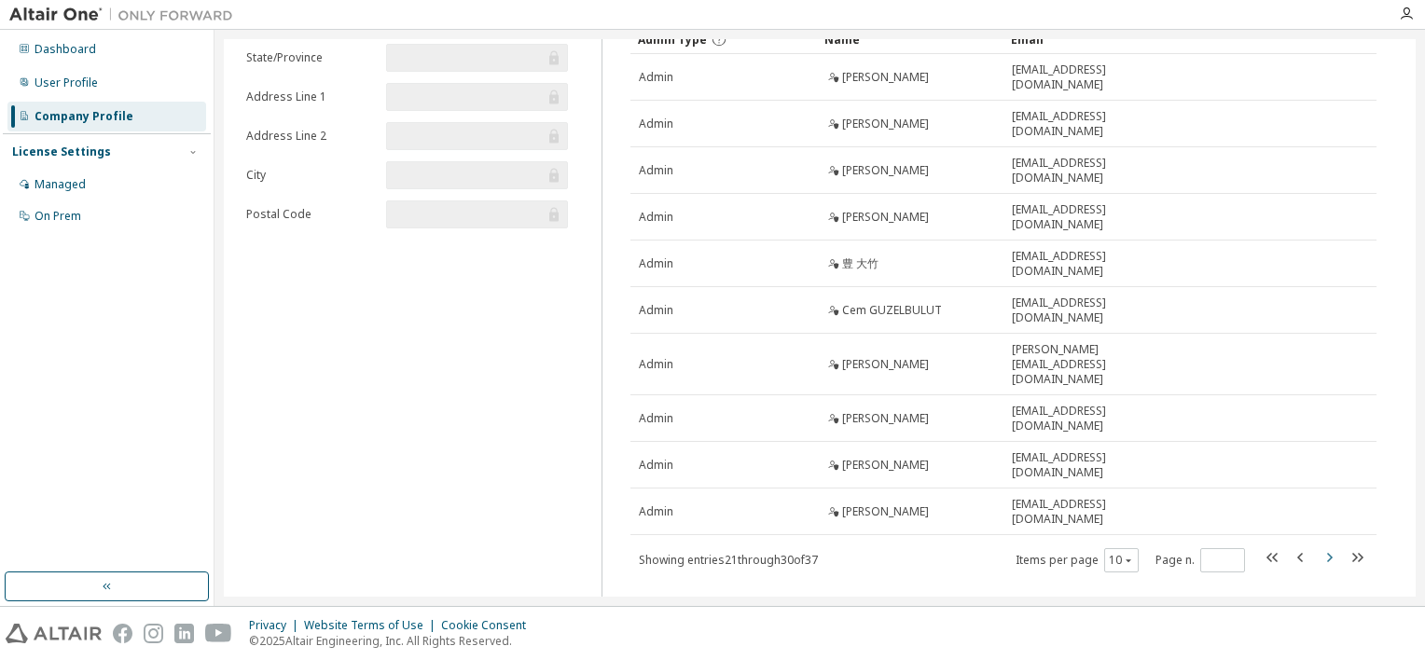
click at [1317, 546] on icon "button" at bounding box center [1328, 557] width 22 height 22
type input "*"
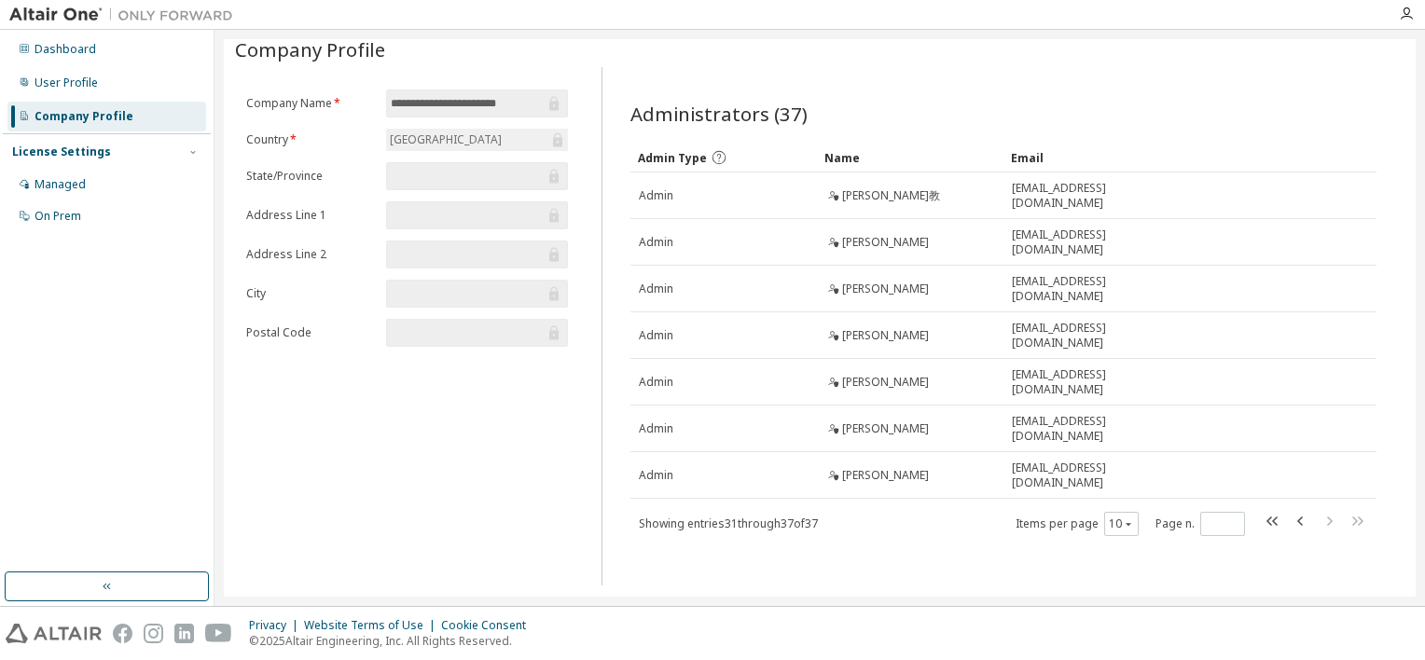
scroll to position [0, 0]
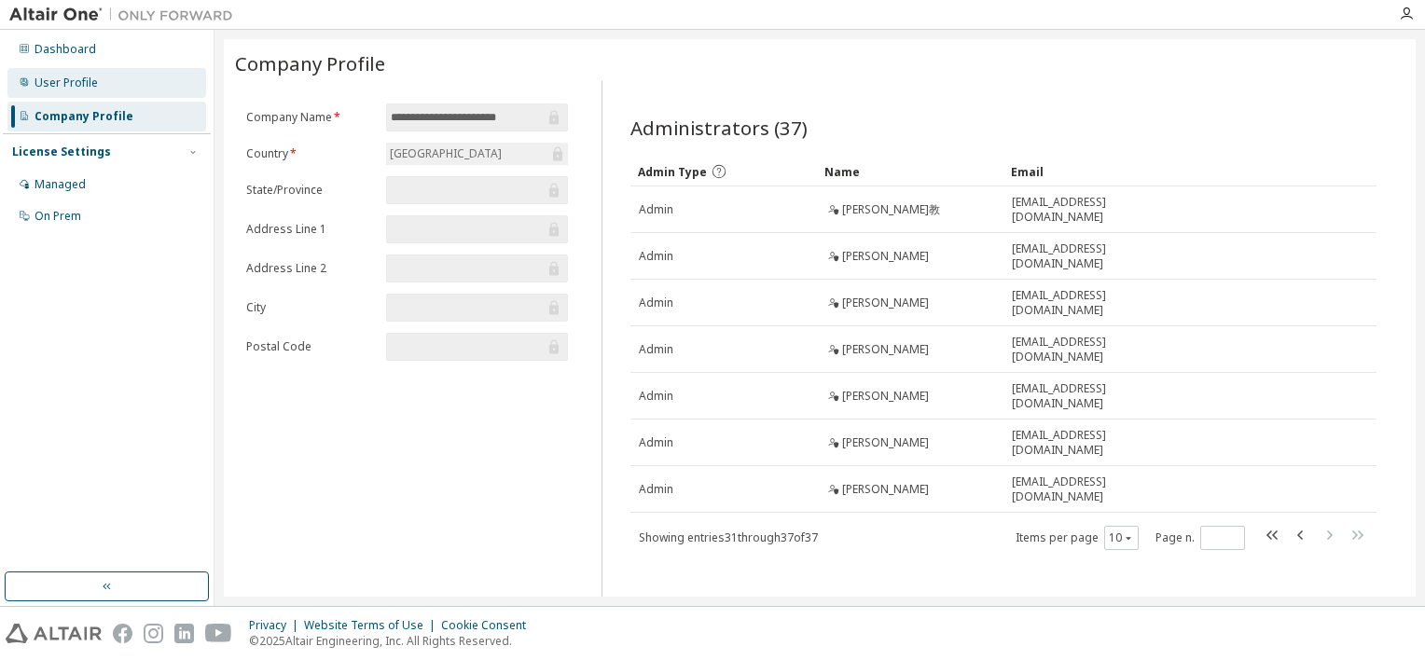
click at [121, 88] on div "User Profile" at bounding box center [106, 83] width 199 height 30
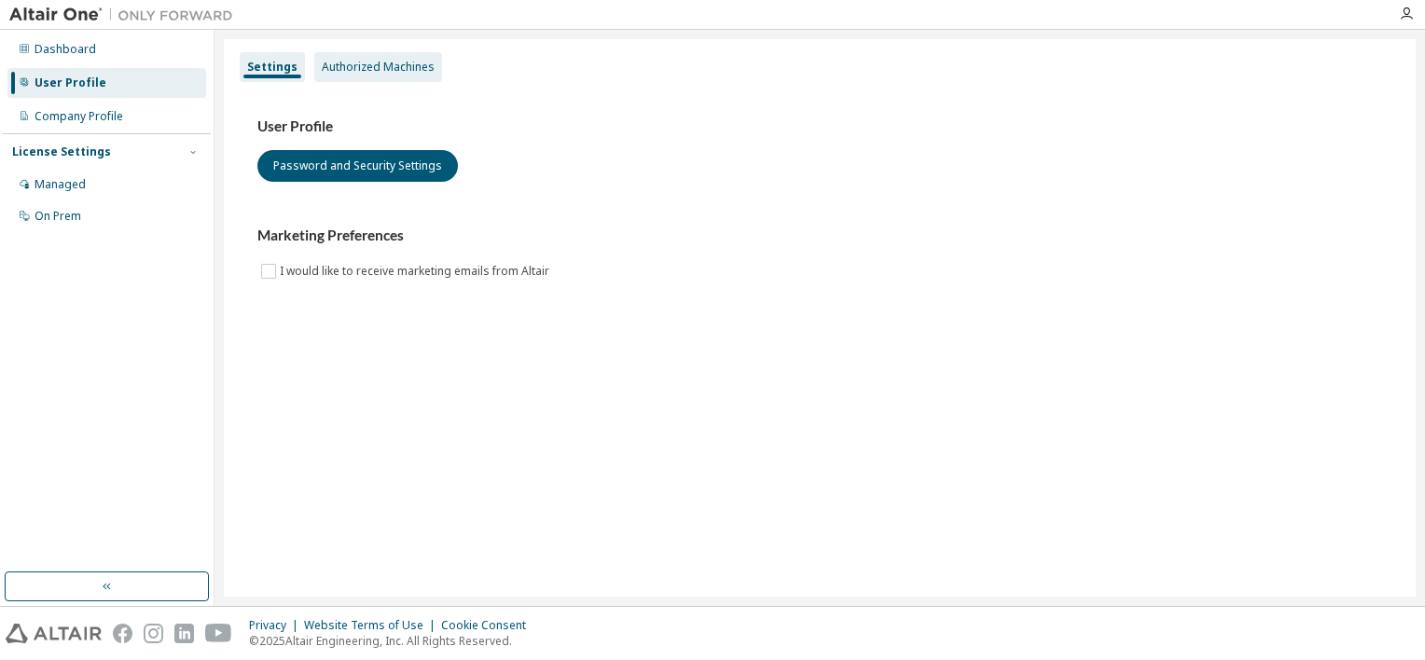
click at [395, 67] on div "Authorized Machines" at bounding box center [378, 67] width 113 height 15
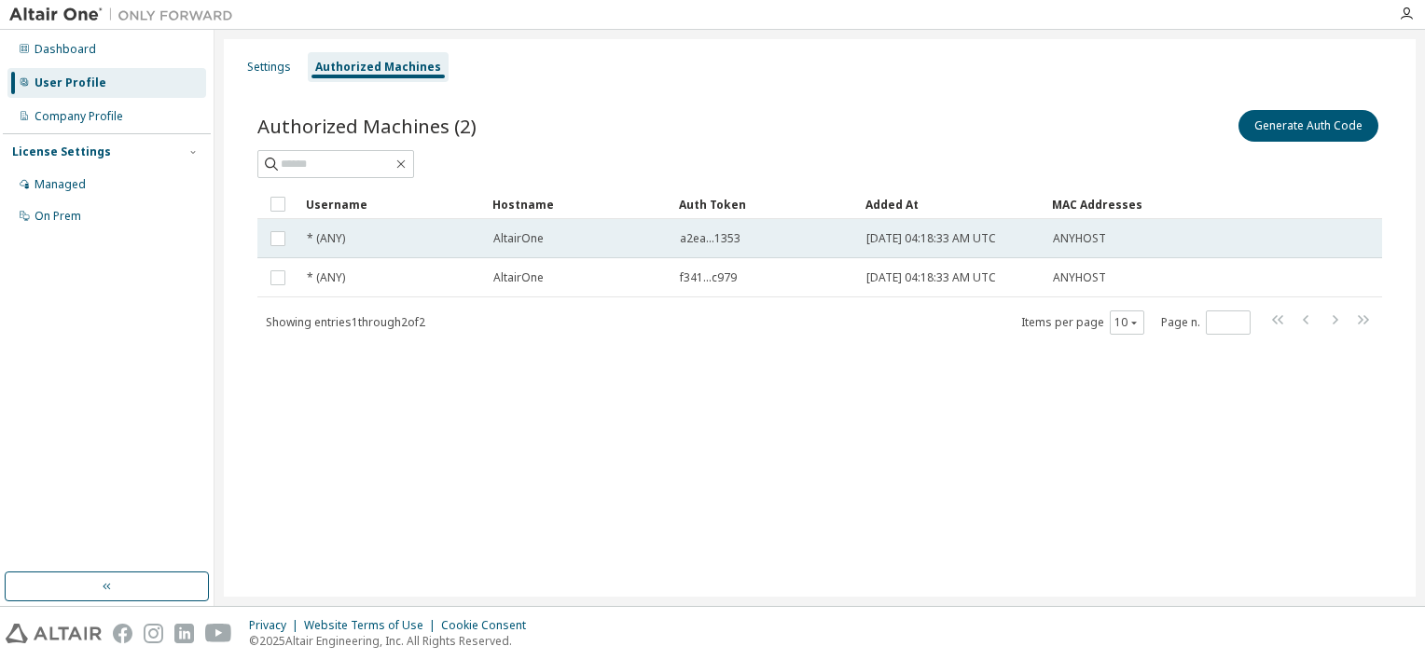
click at [599, 244] on div "AltairOne" at bounding box center [578, 238] width 170 height 15
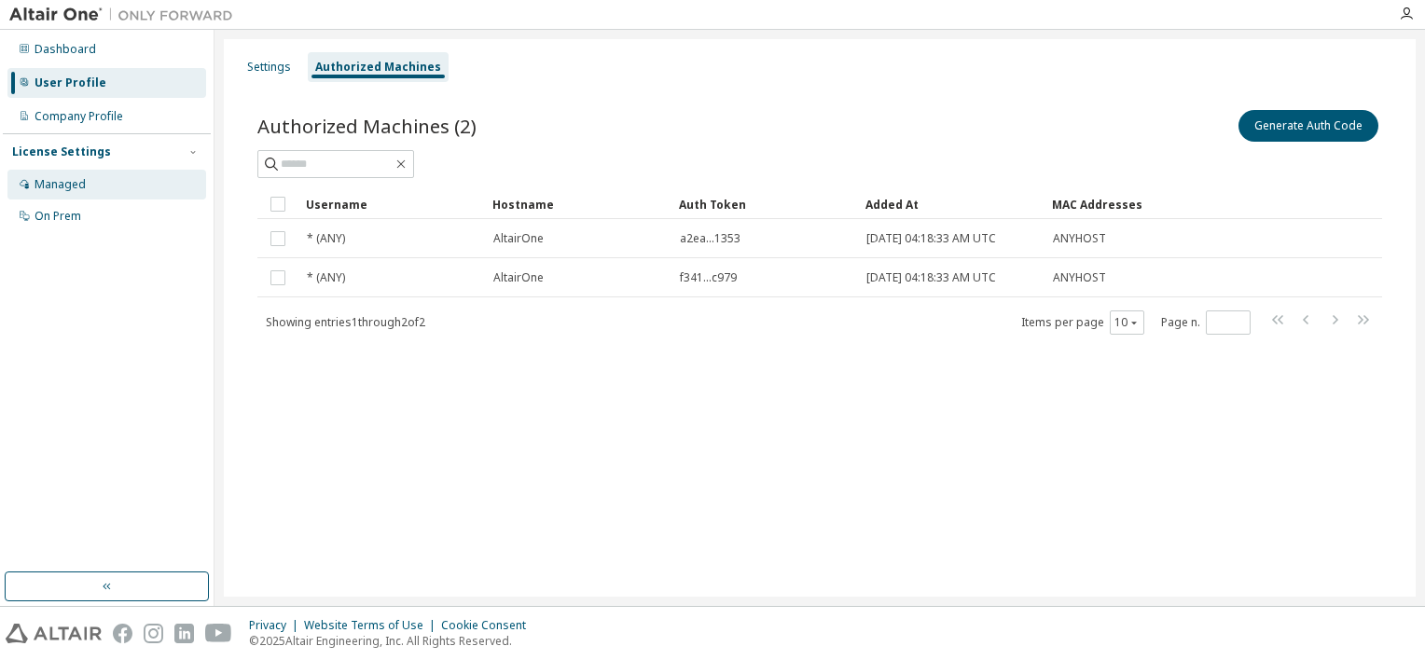
click at [116, 180] on div "Managed" at bounding box center [106, 185] width 199 height 30
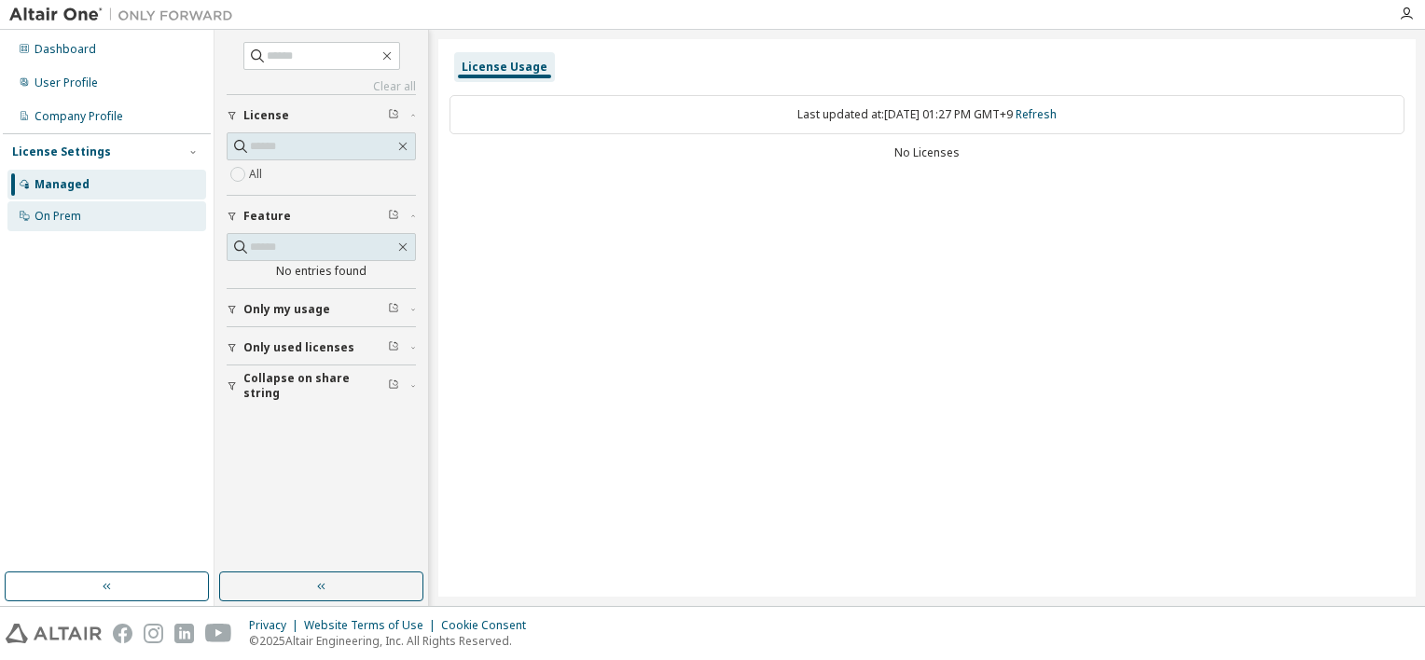
click at [96, 212] on div "On Prem" at bounding box center [106, 216] width 199 height 30
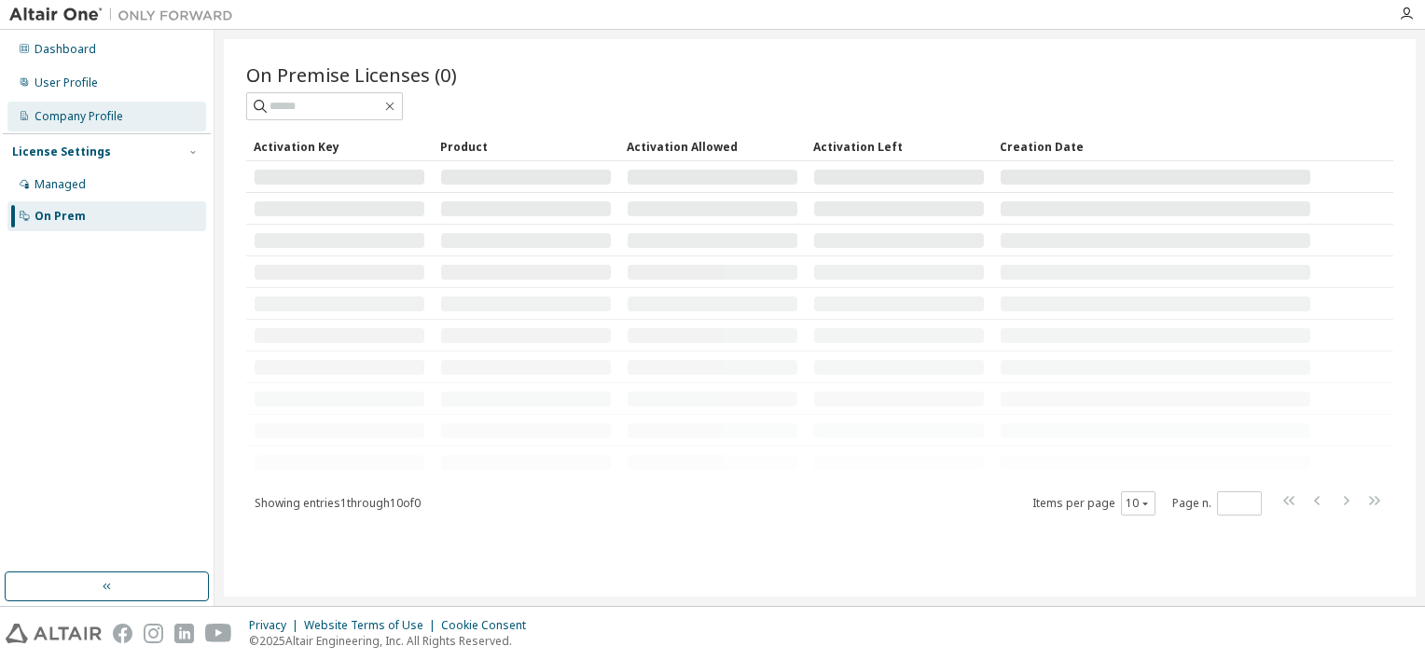
click at [123, 124] on div "Company Profile" at bounding box center [106, 117] width 199 height 30
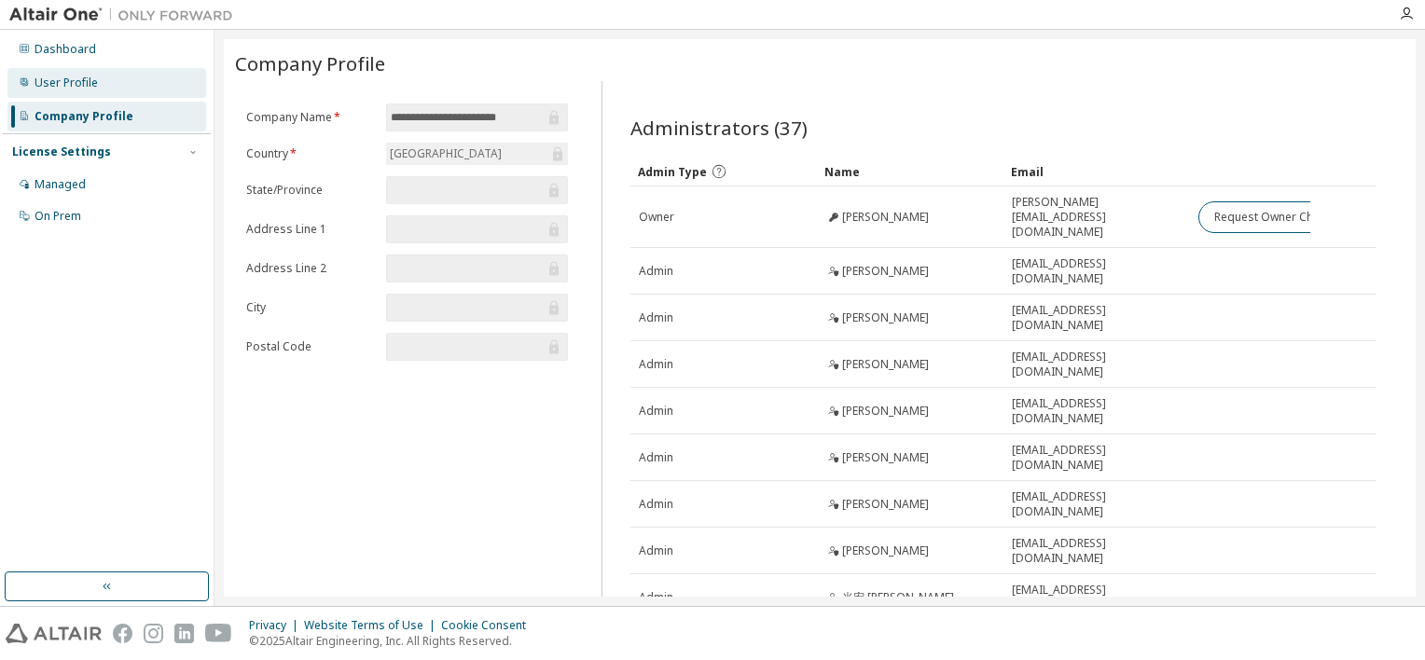
click at [119, 95] on div "User Profile" at bounding box center [106, 83] width 199 height 30
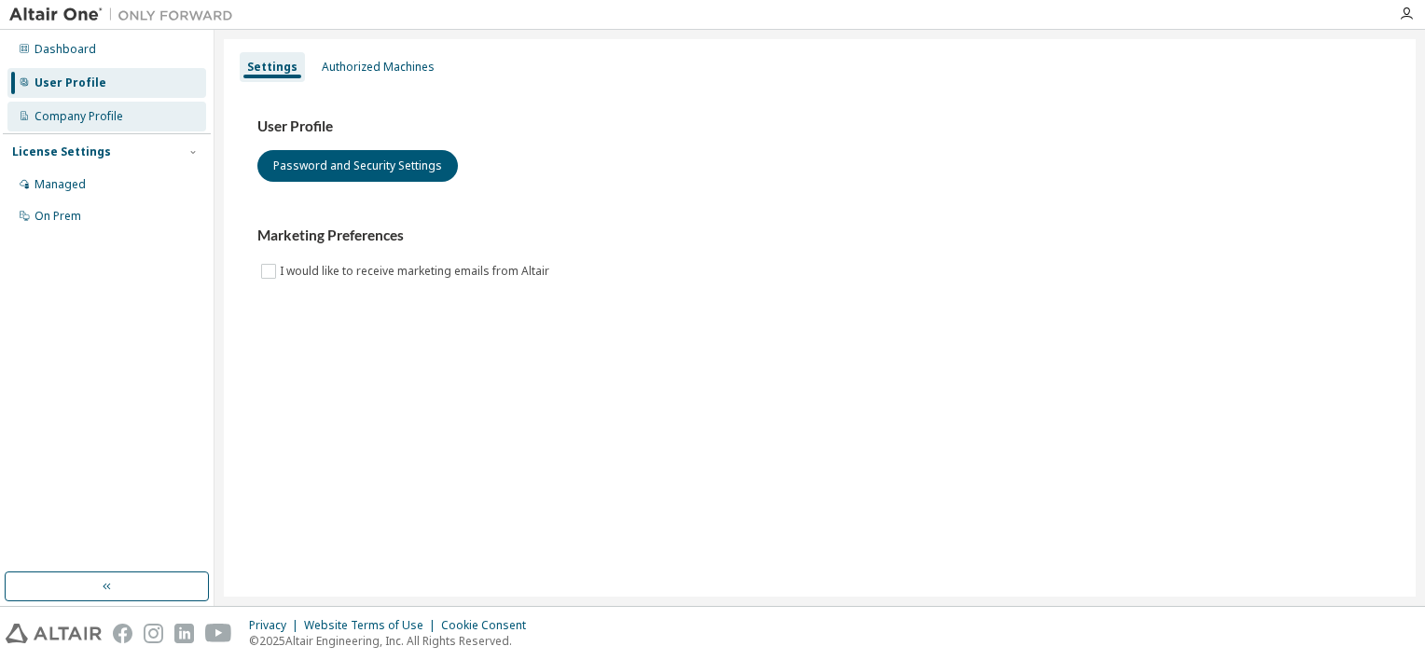
click at [119, 112] on div "Company Profile" at bounding box center [78, 116] width 89 height 15
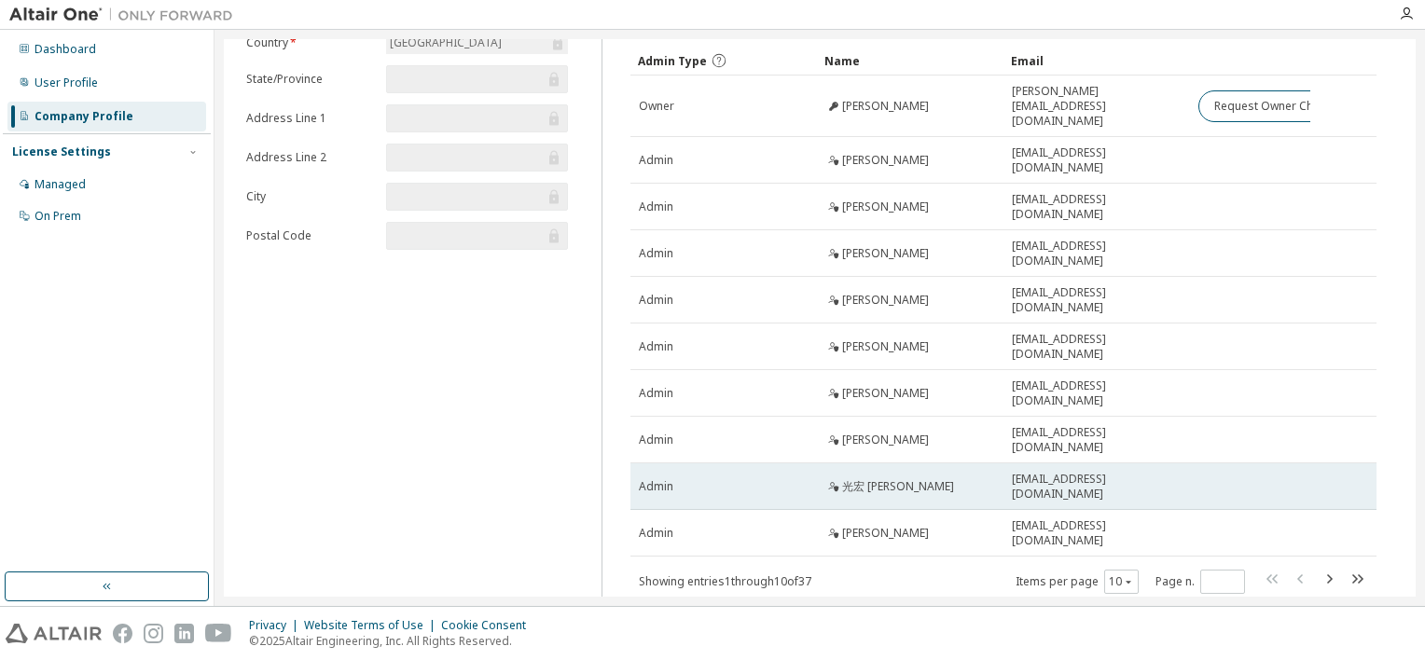
scroll to position [144, 0]
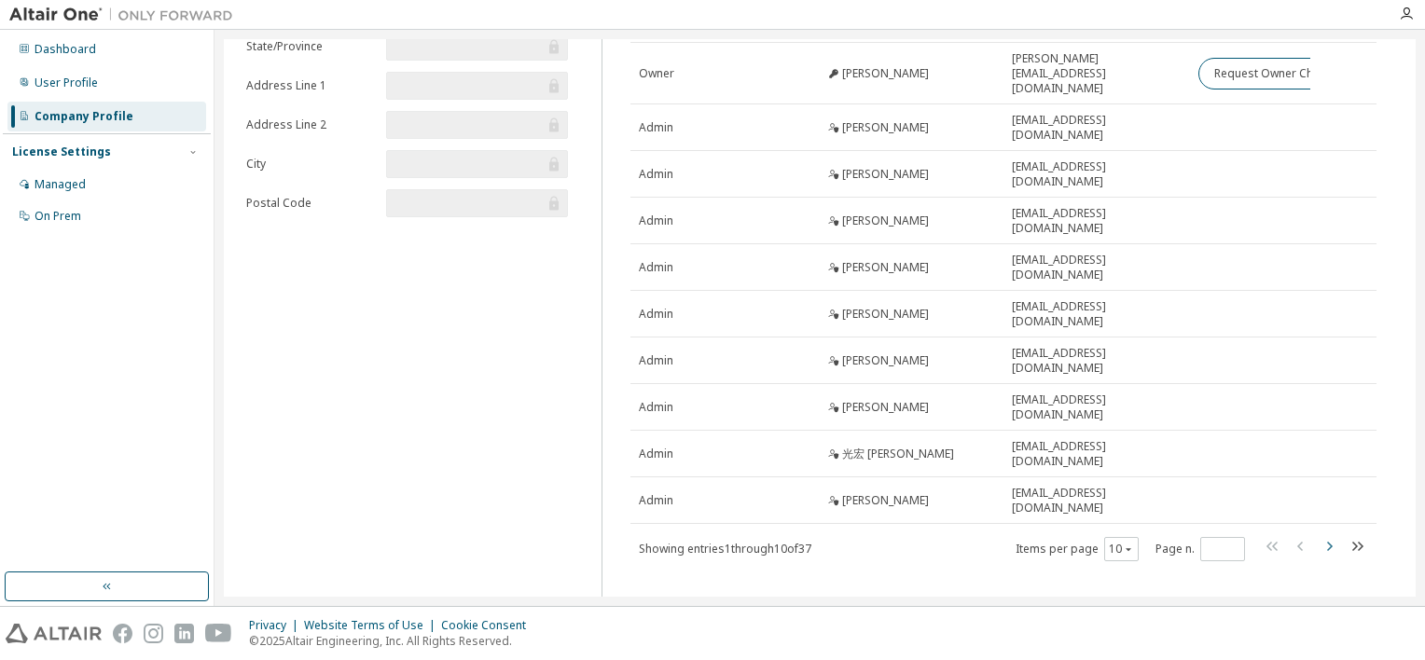
click at [1317, 535] on icon "button" at bounding box center [1328, 546] width 22 height 22
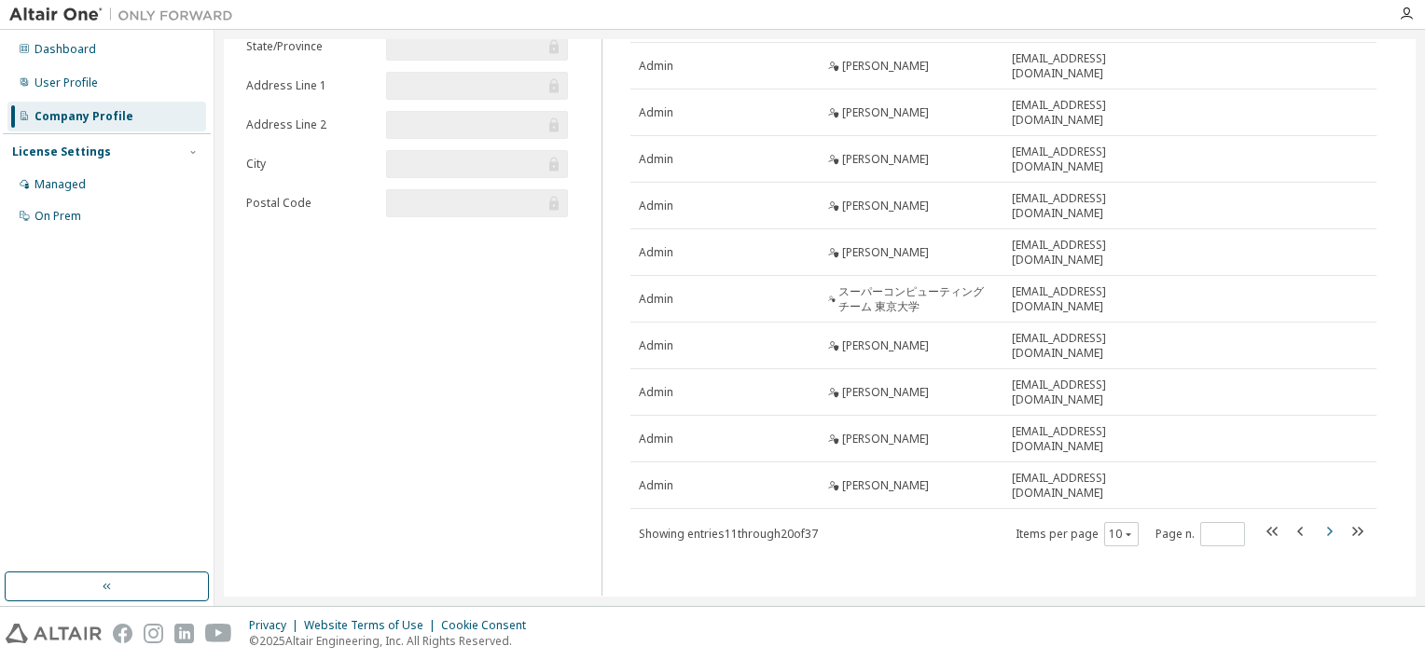
scroll to position [138, 0]
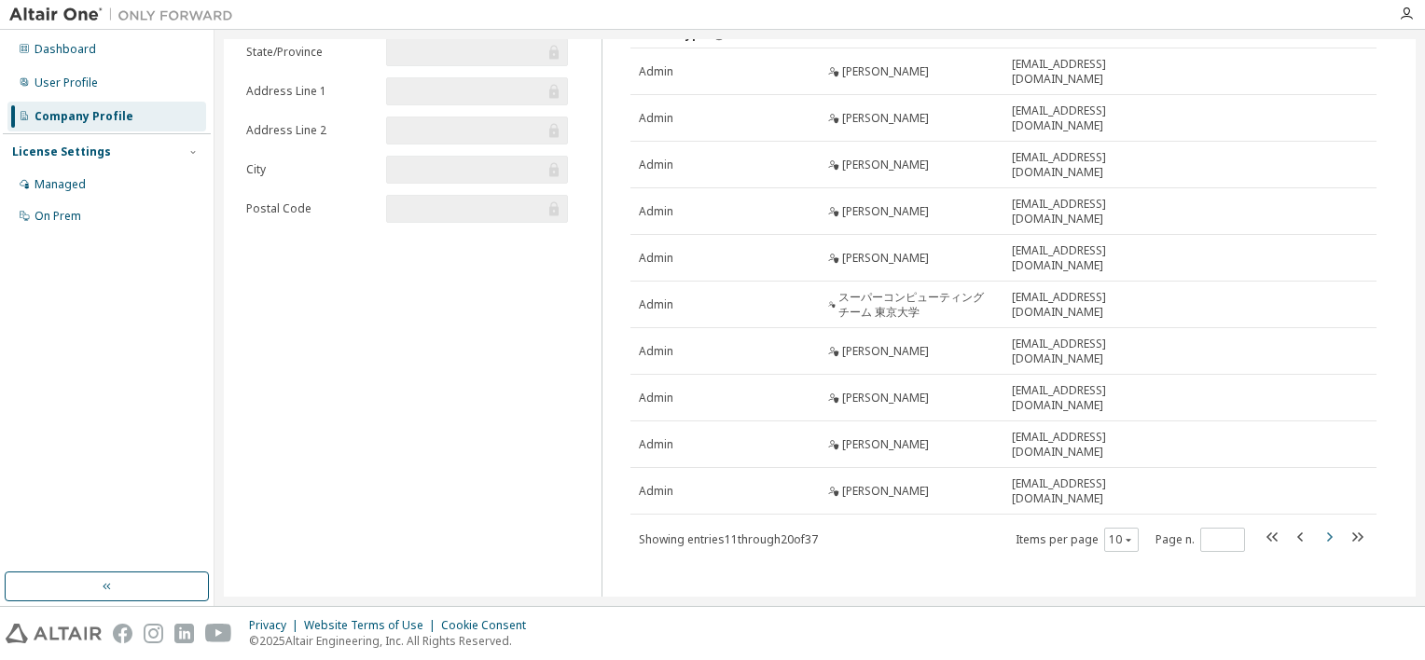
click at [1317, 526] on icon "button" at bounding box center [1328, 537] width 22 height 22
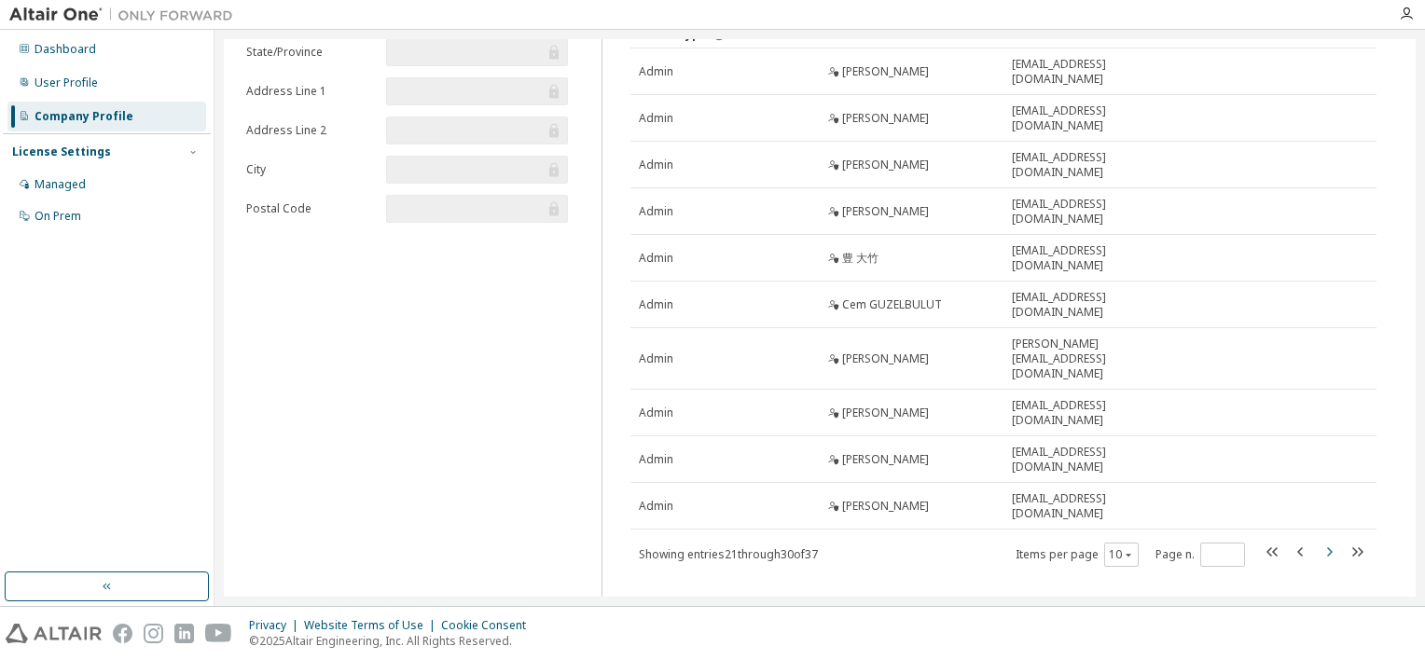
scroll to position [132, 0]
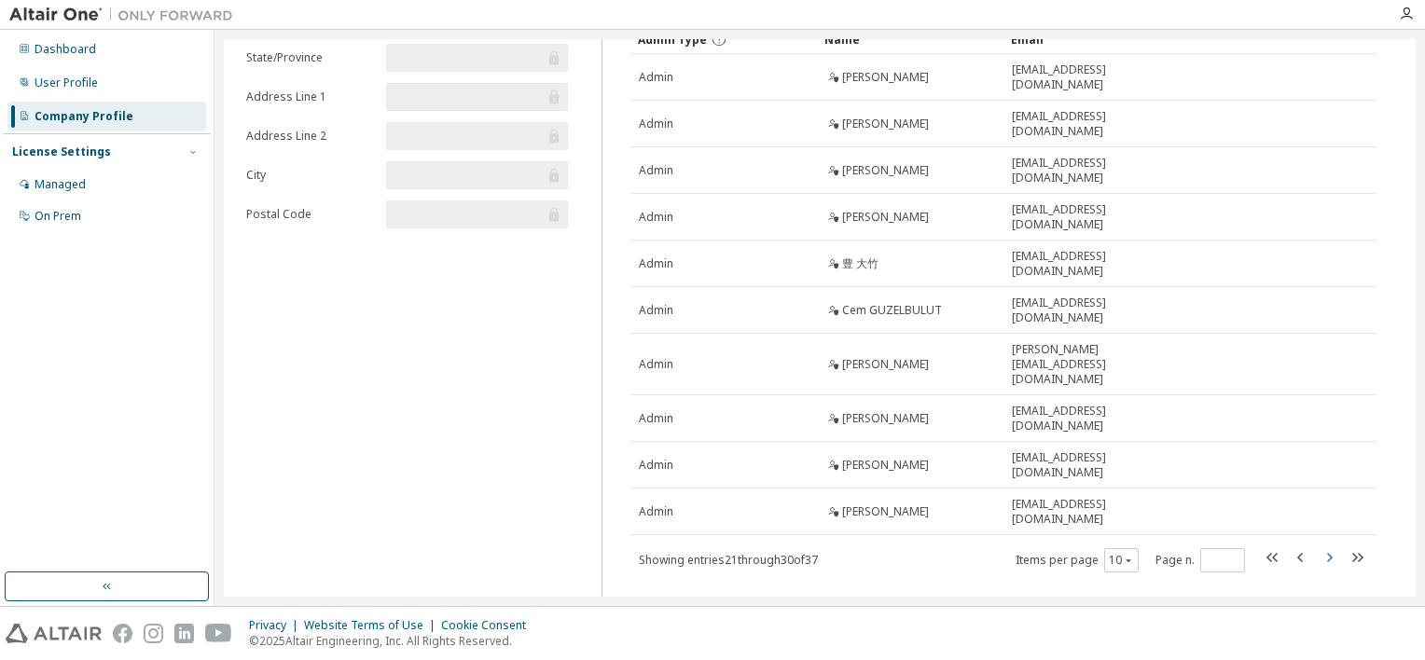
click at [1317, 546] on icon "button" at bounding box center [1328, 557] width 22 height 22
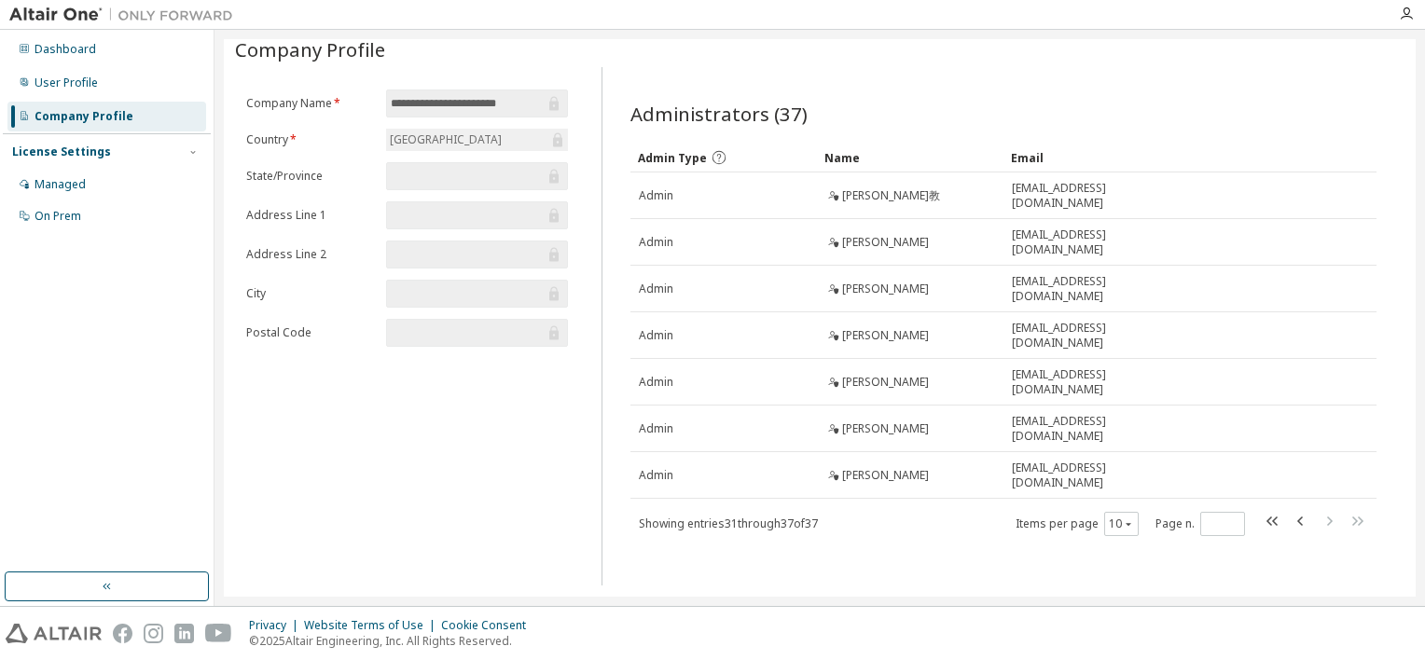
scroll to position [0, 0]
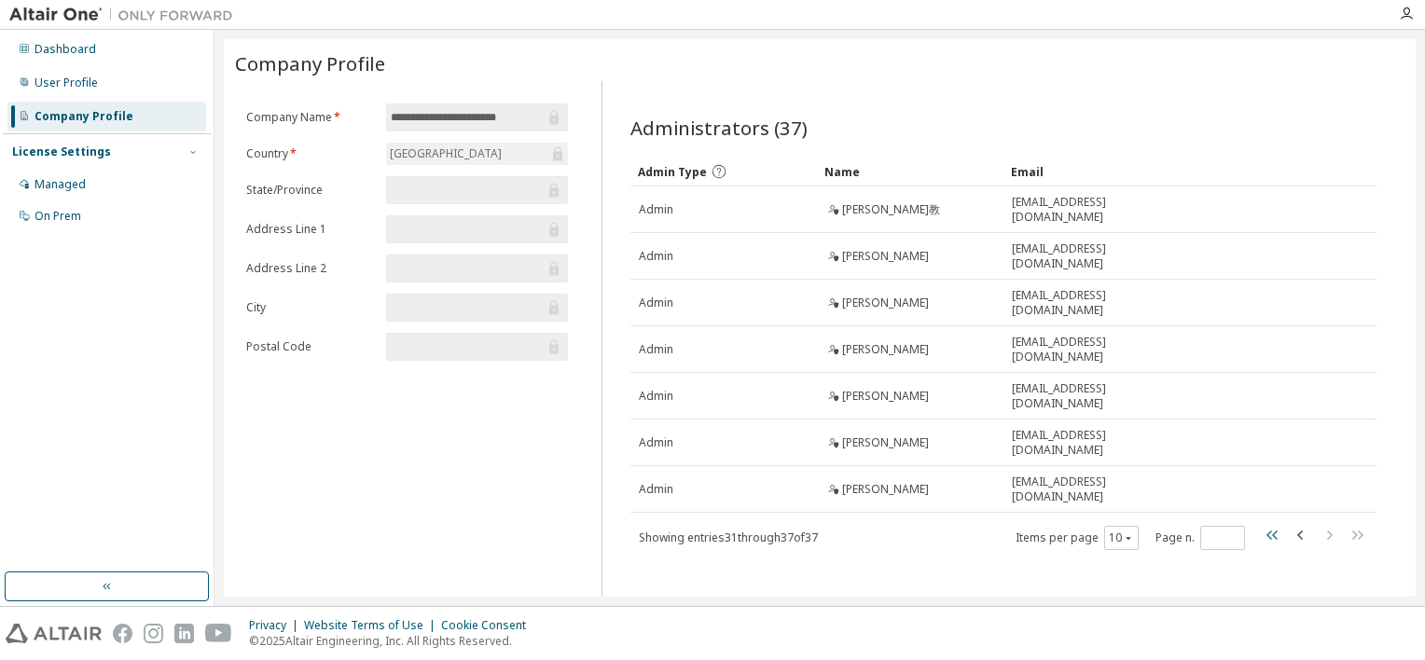
click at [1270, 530] on icon "button" at bounding box center [1272, 535] width 22 height 22
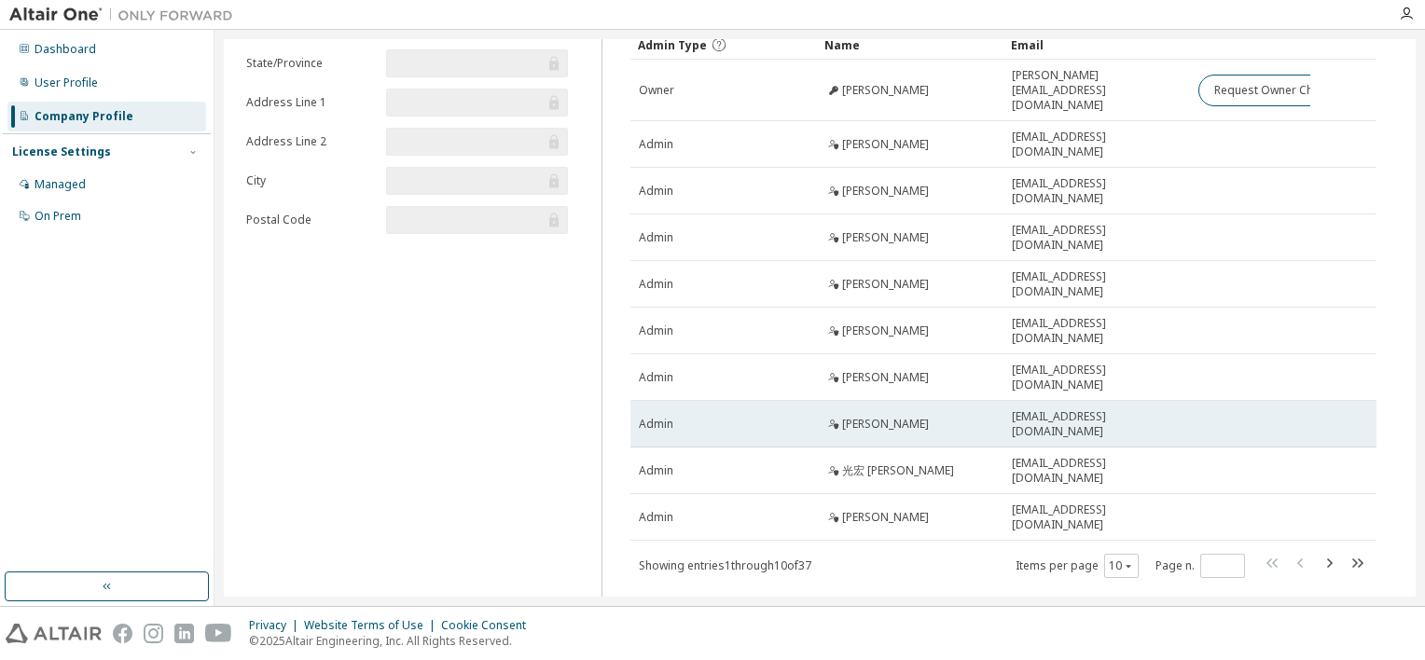
scroll to position [144, 0]
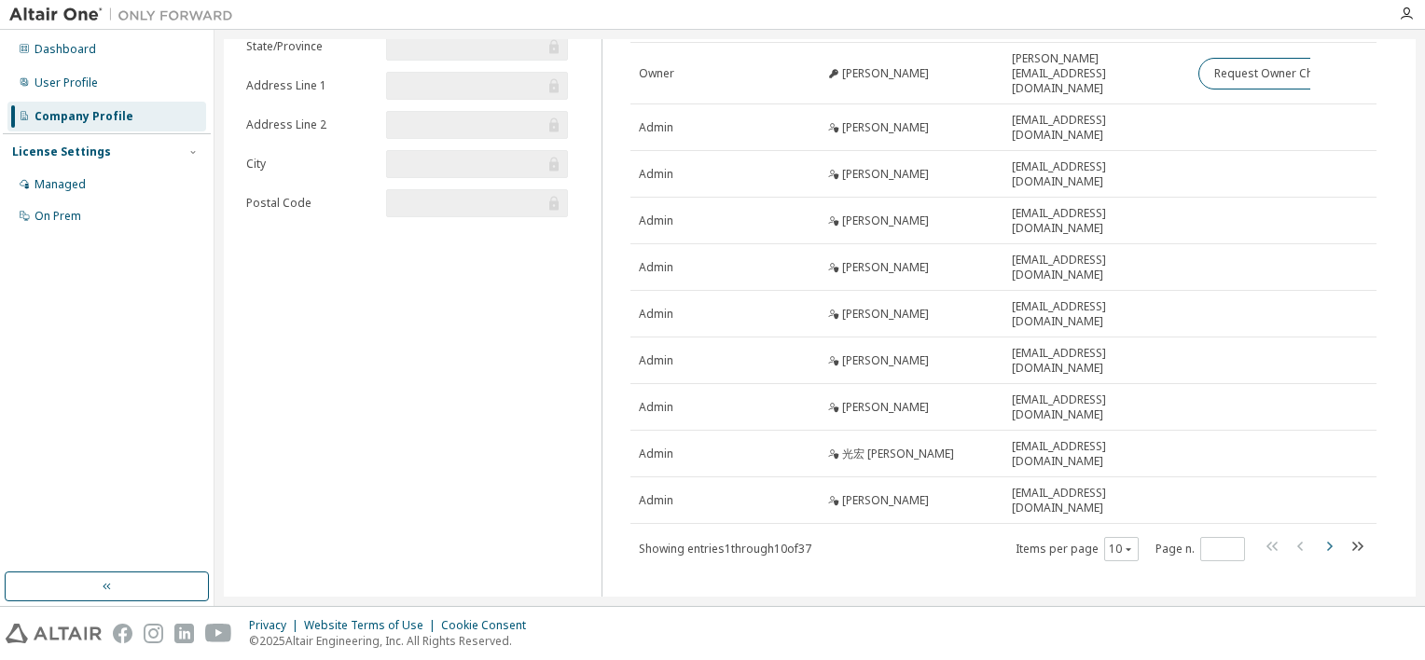
click at [1318, 535] on icon "button" at bounding box center [1328, 546] width 22 height 22
type input "*"
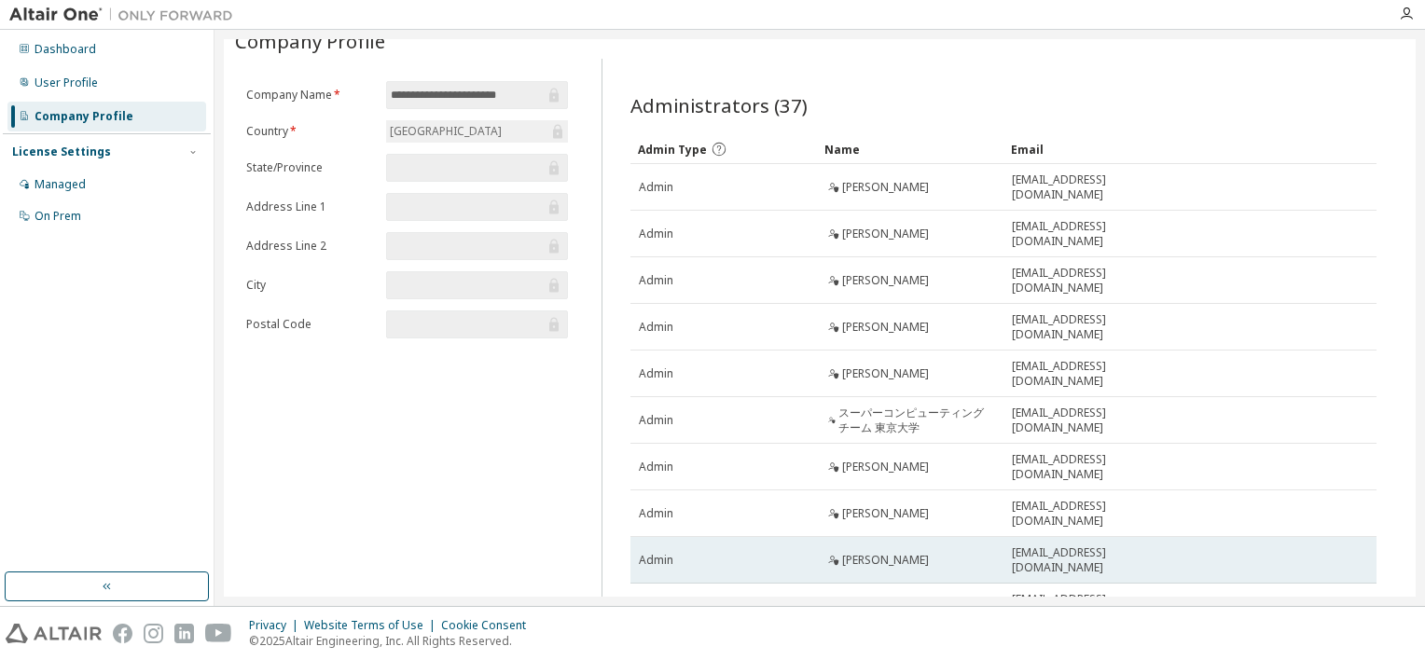
scroll to position [0, 0]
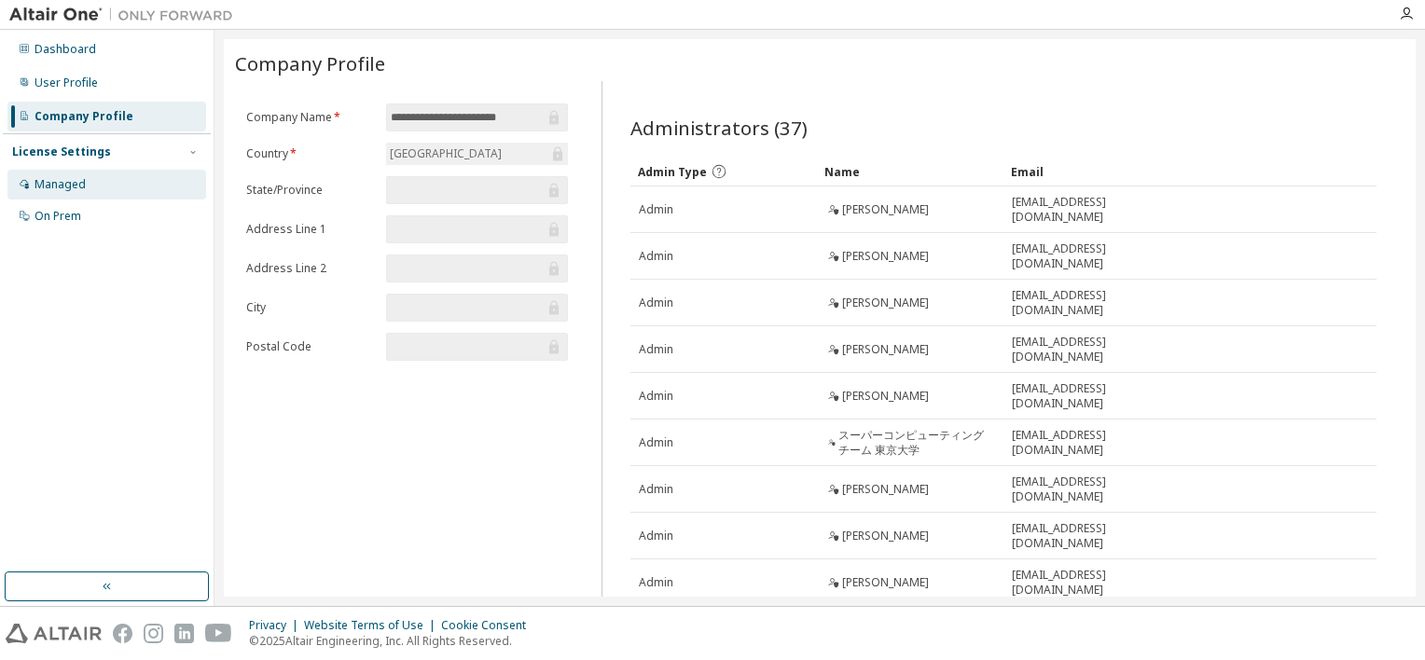
click at [98, 192] on div "Managed" at bounding box center [106, 185] width 199 height 30
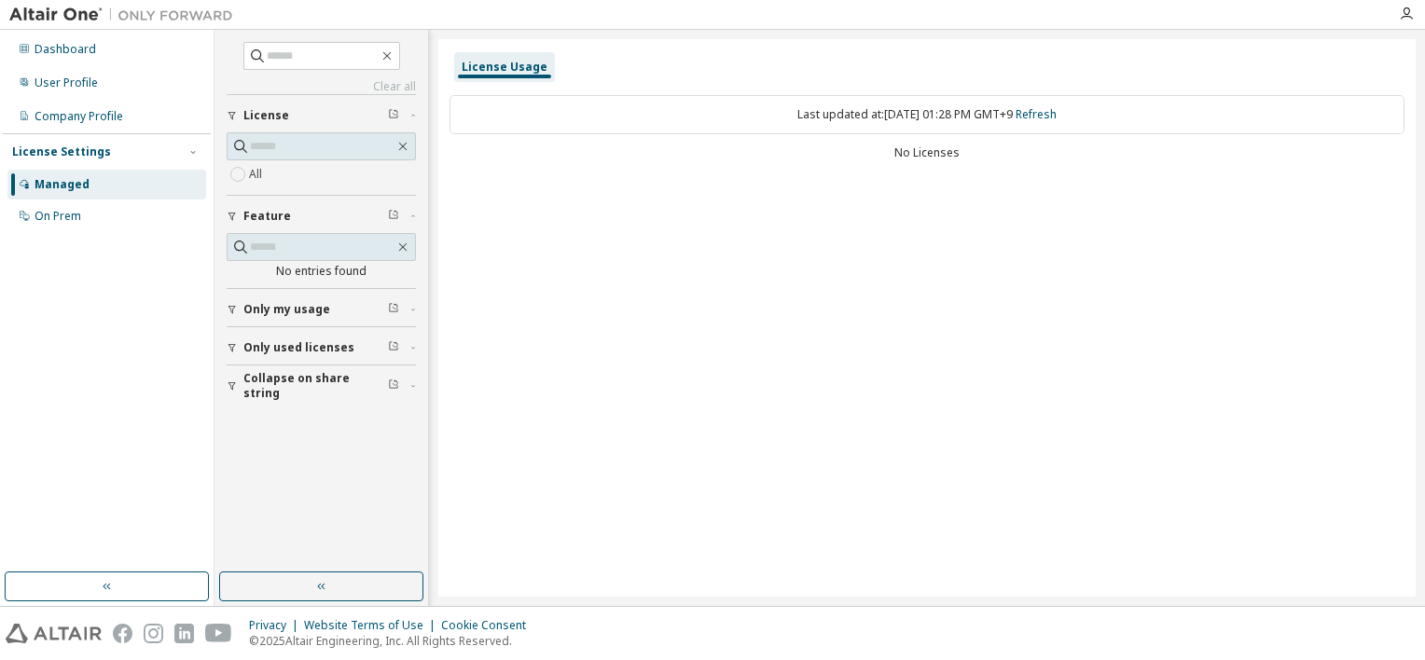
click at [343, 382] on span "Collapse on share string" at bounding box center [315, 386] width 145 height 30
click at [301, 350] on span "Only used licenses" at bounding box center [298, 347] width 111 height 15
click at [255, 317] on button "Only my usage" at bounding box center [321, 309] width 189 height 41
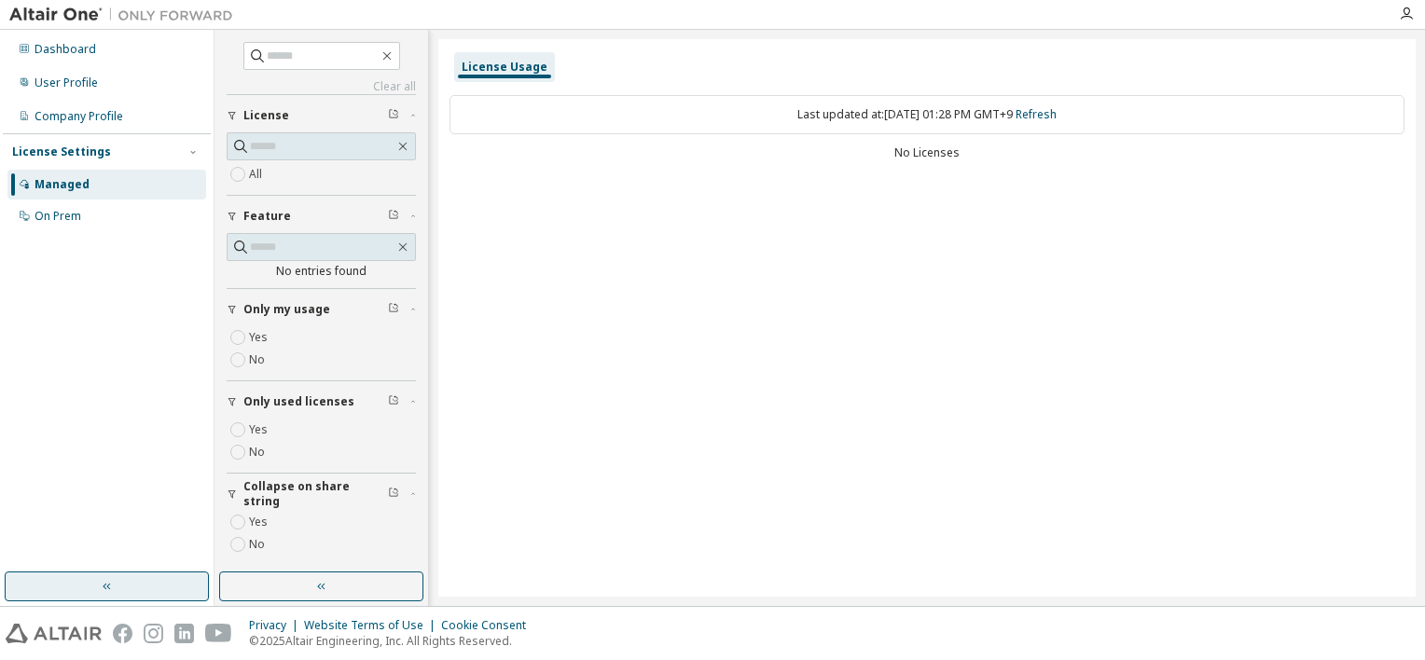
click at [173, 585] on button "button" at bounding box center [107, 587] width 204 height 30
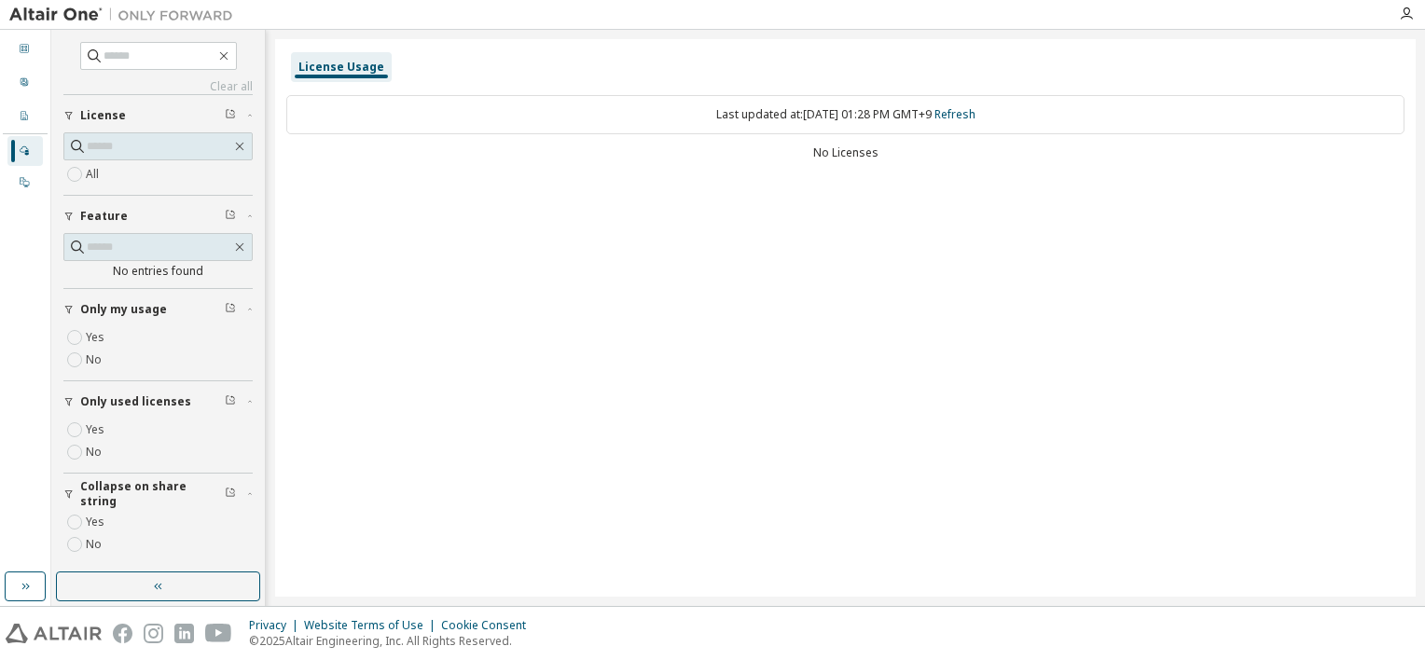
scroll to position [2, 0]
click at [22, 120] on icon at bounding box center [24, 115] width 11 height 11
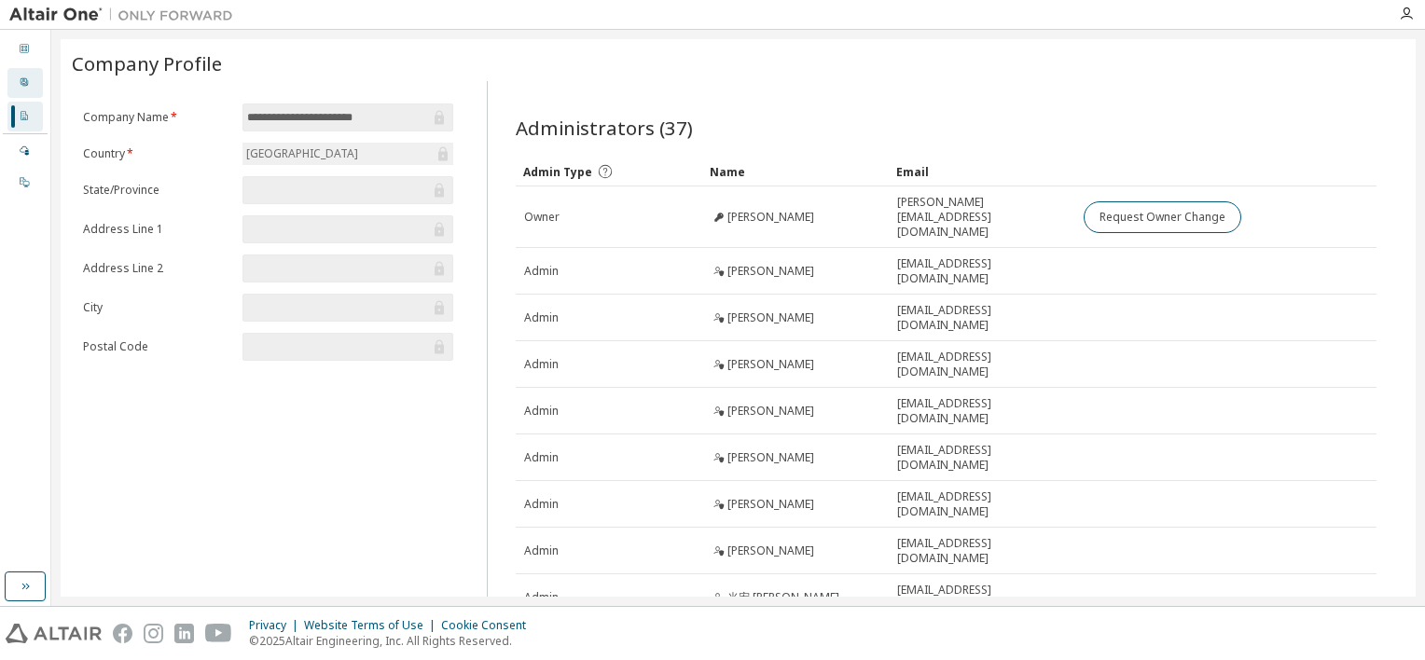
click at [22, 87] on icon at bounding box center [24, 81] width 11 height 11
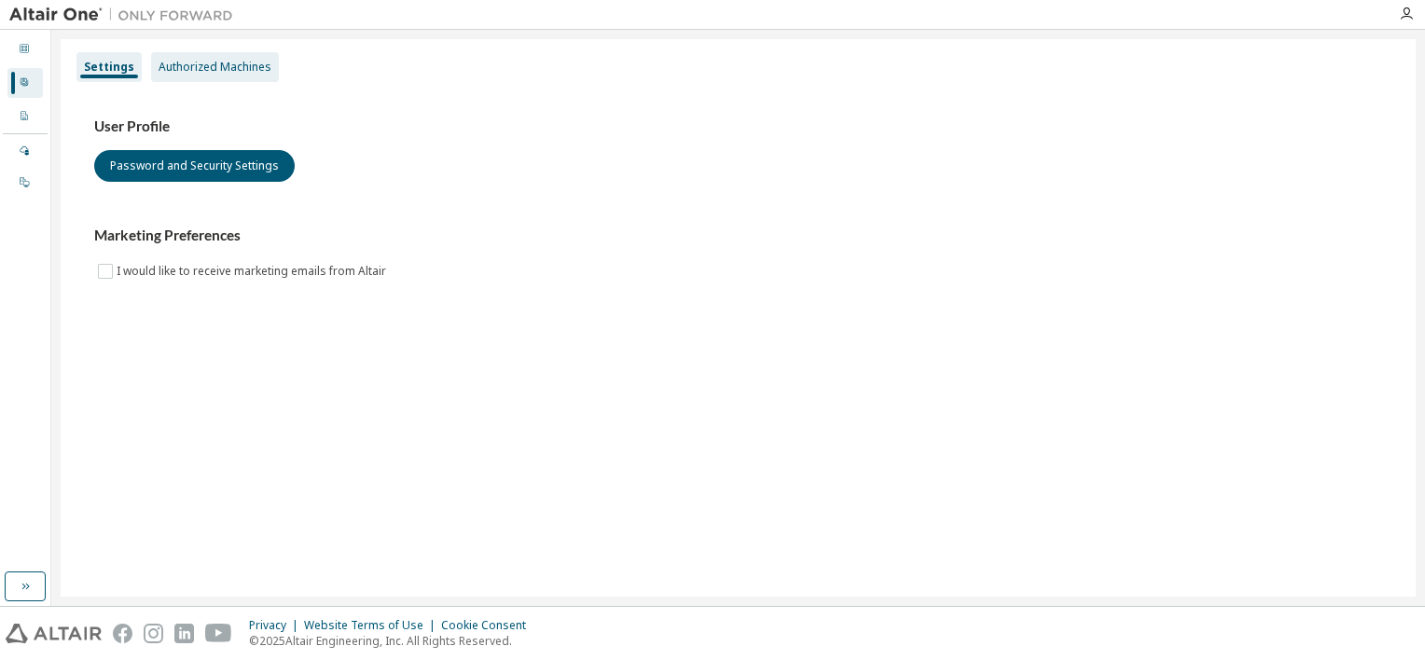
click at [215, 71] on div "Authorized Machines" at bounding box center [215, 67] width 113 height 15
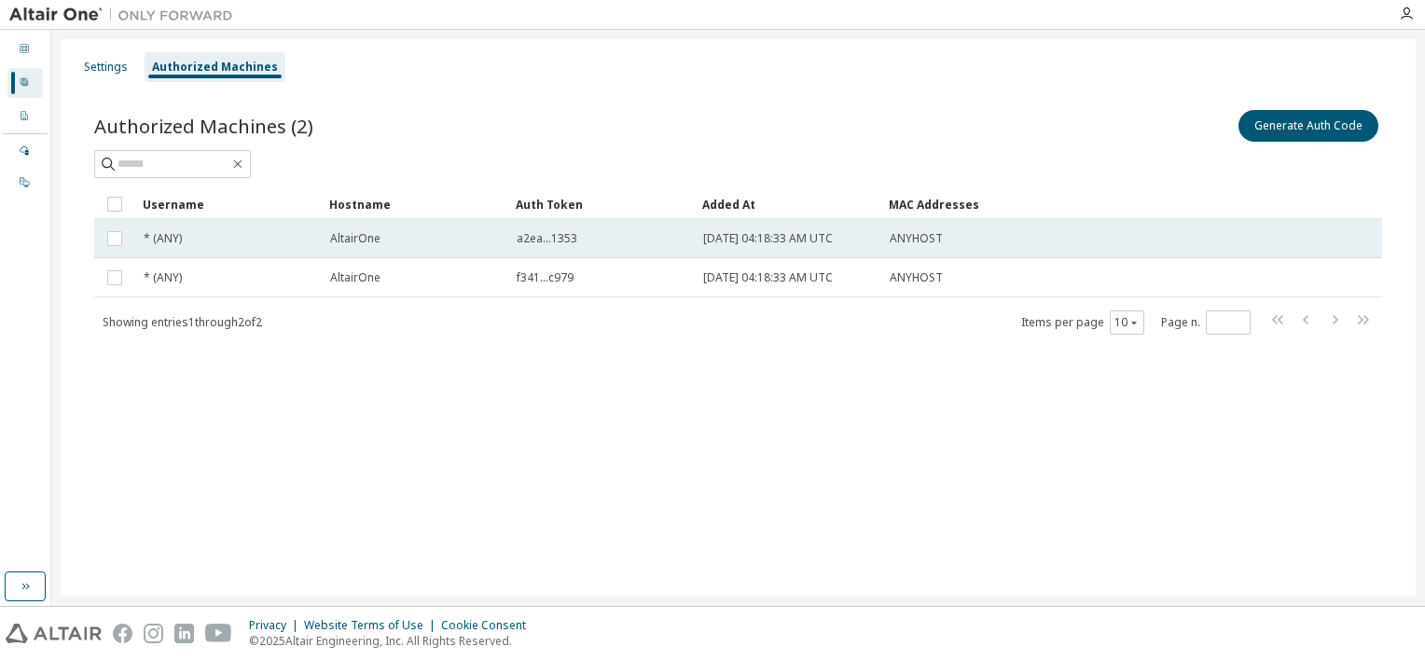
click at [322, 239] on td "AltairOne" at bounding box center [415, 238] width 186 height 39
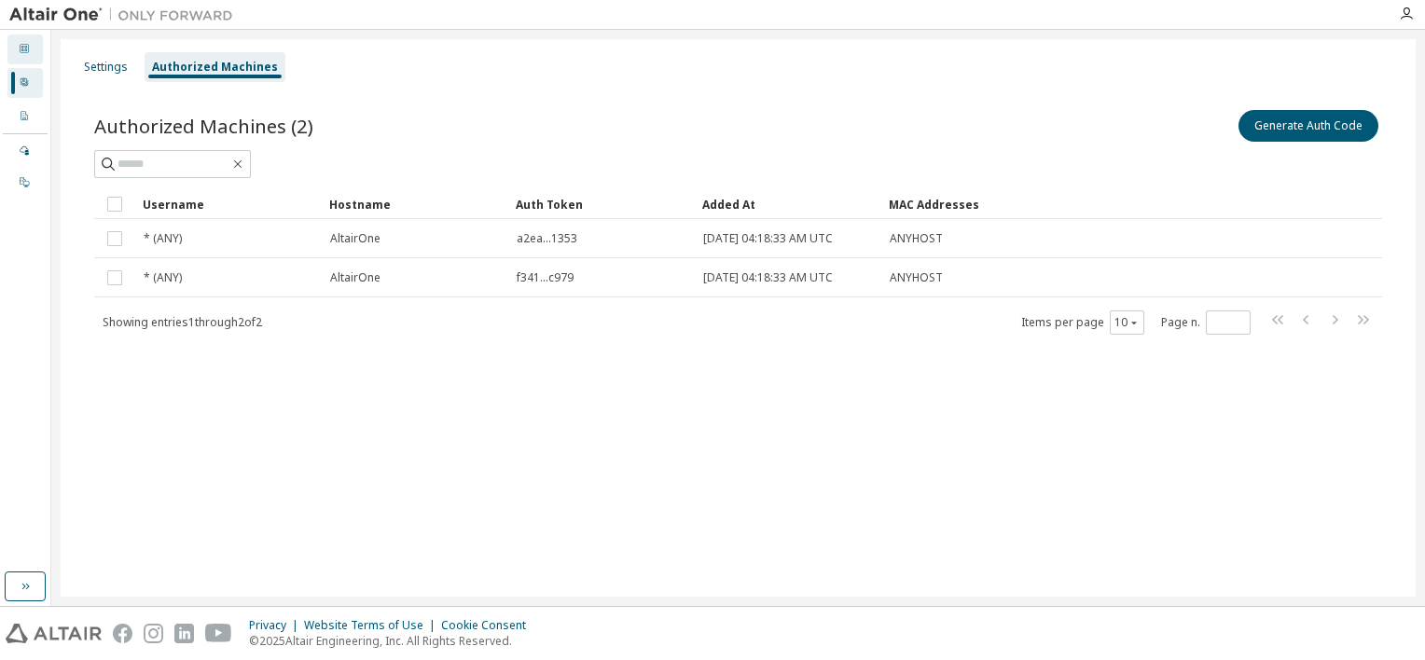
click at [38, 55] on div "Dashboard" at bounding box center [24, 49] width 35 height 30
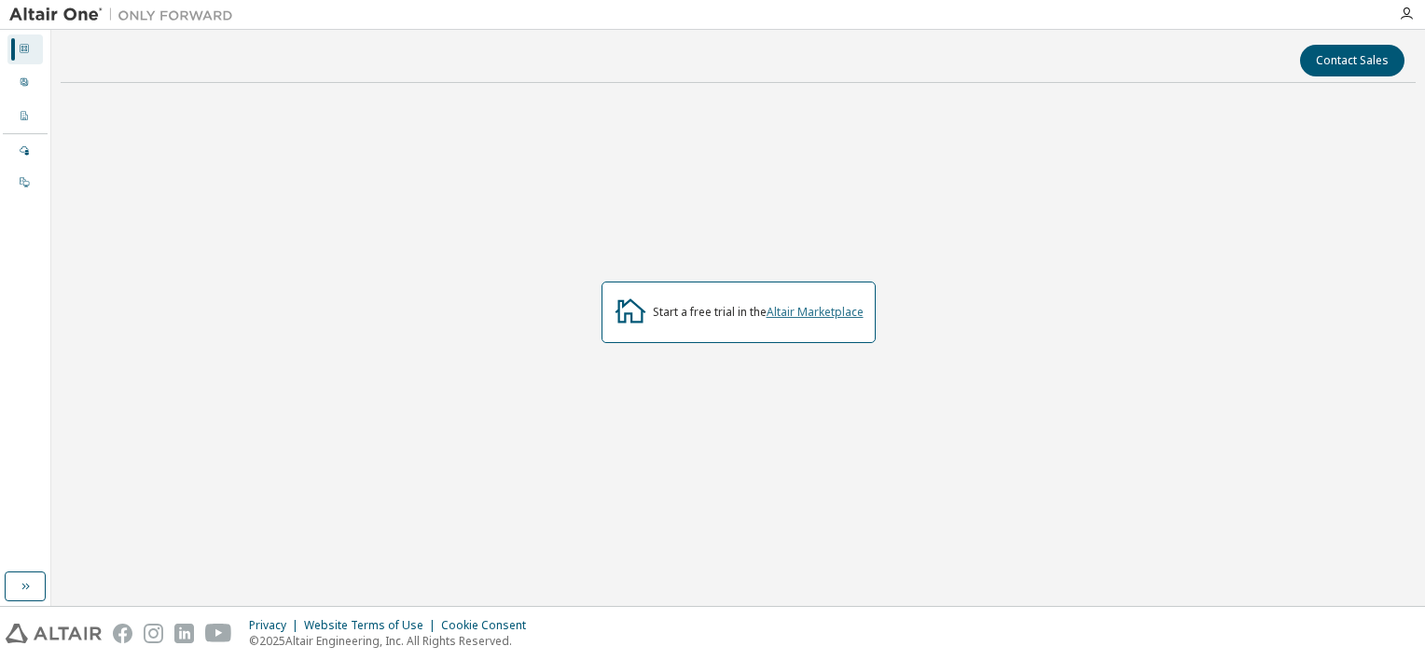
click at [789, 308] on link "Altair Marketplace" at bounding box center [814, 312] width 97 height 16
